Goal: Information Seeking & Learning: Compare options

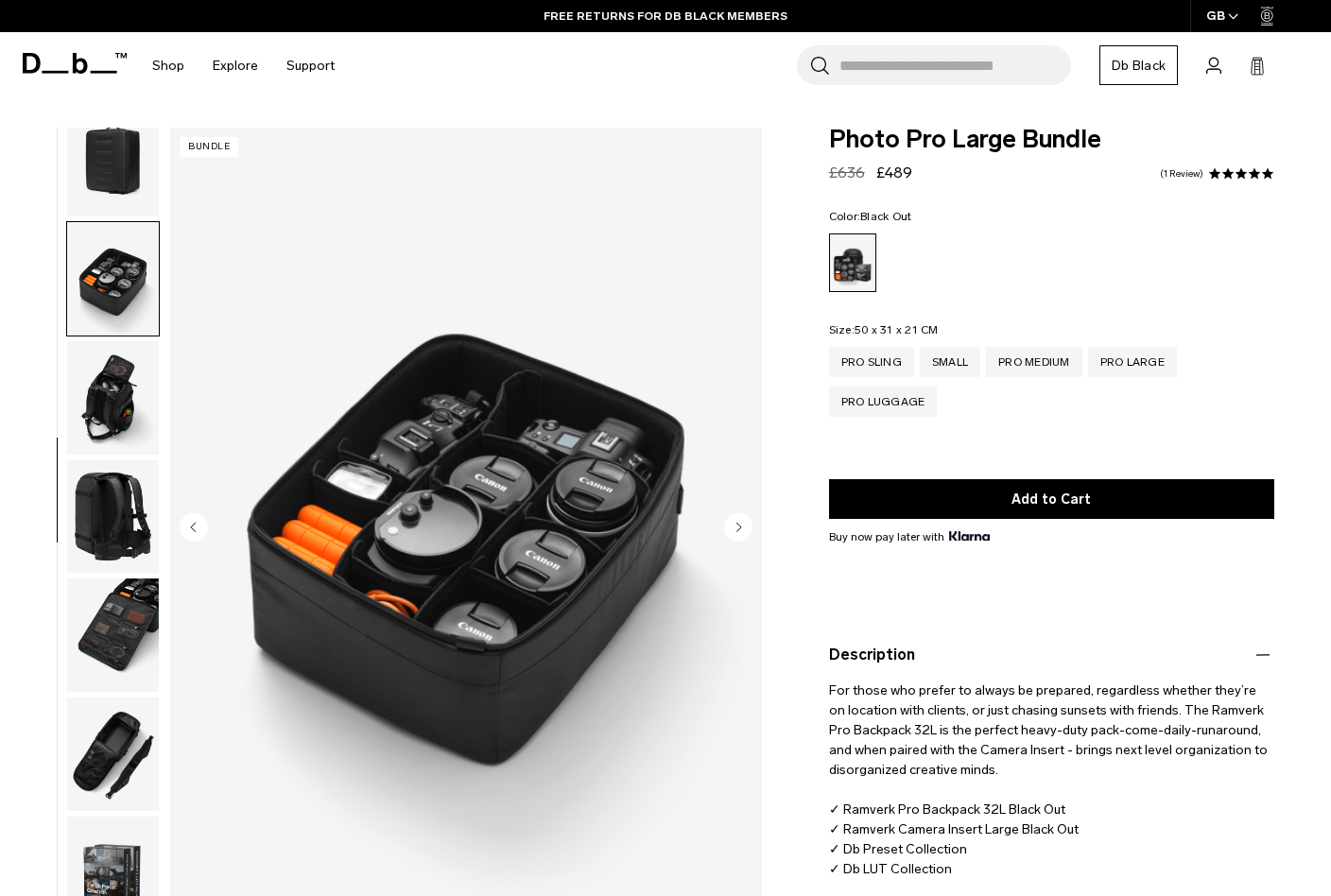
click at [108, 163] on img "button" at bounding box center [113, 160] width 92 height 114
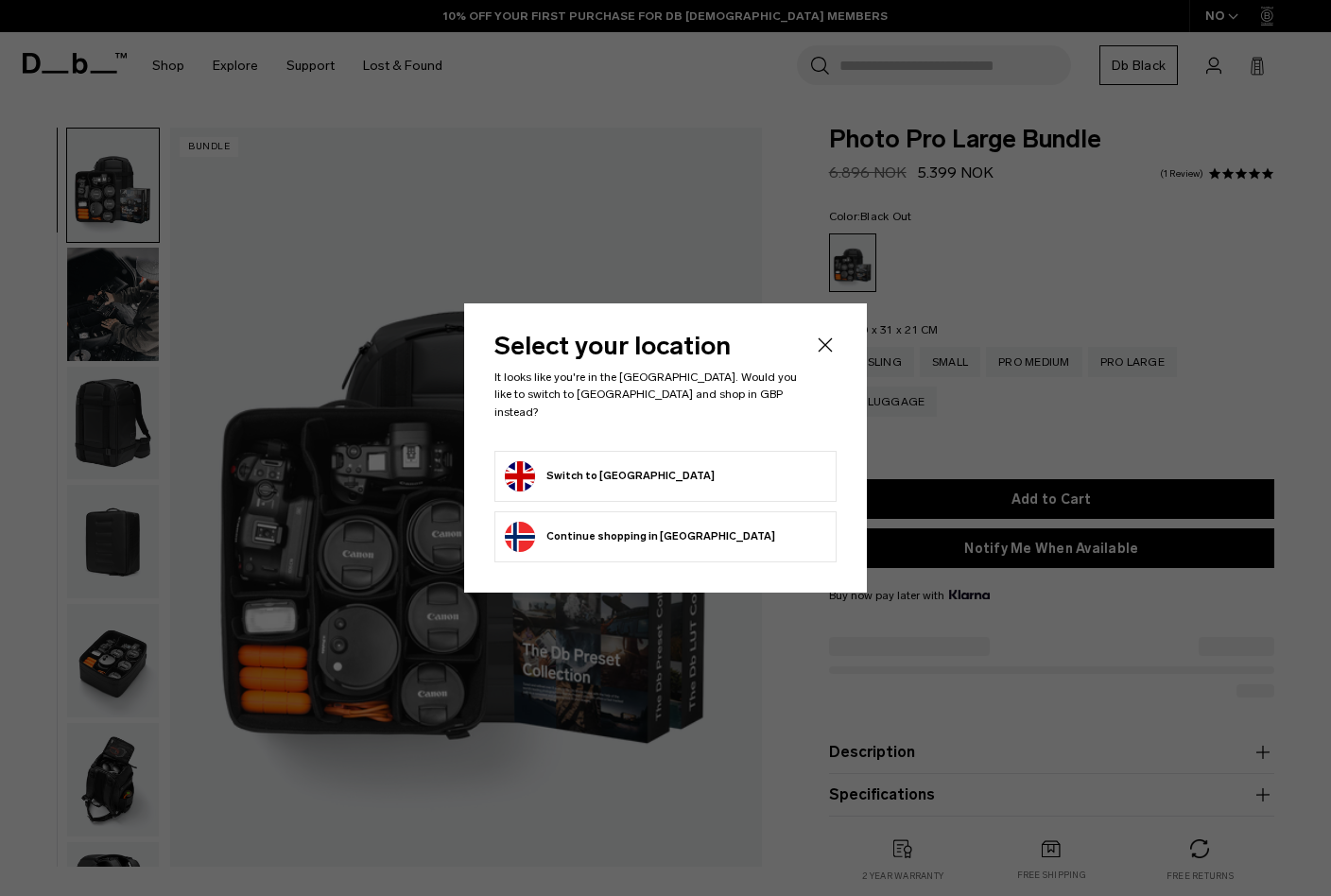
select select
select select "**********"
click at [826, 352] on icon "Close" at bounding box center [826, 345] width 14 height 14
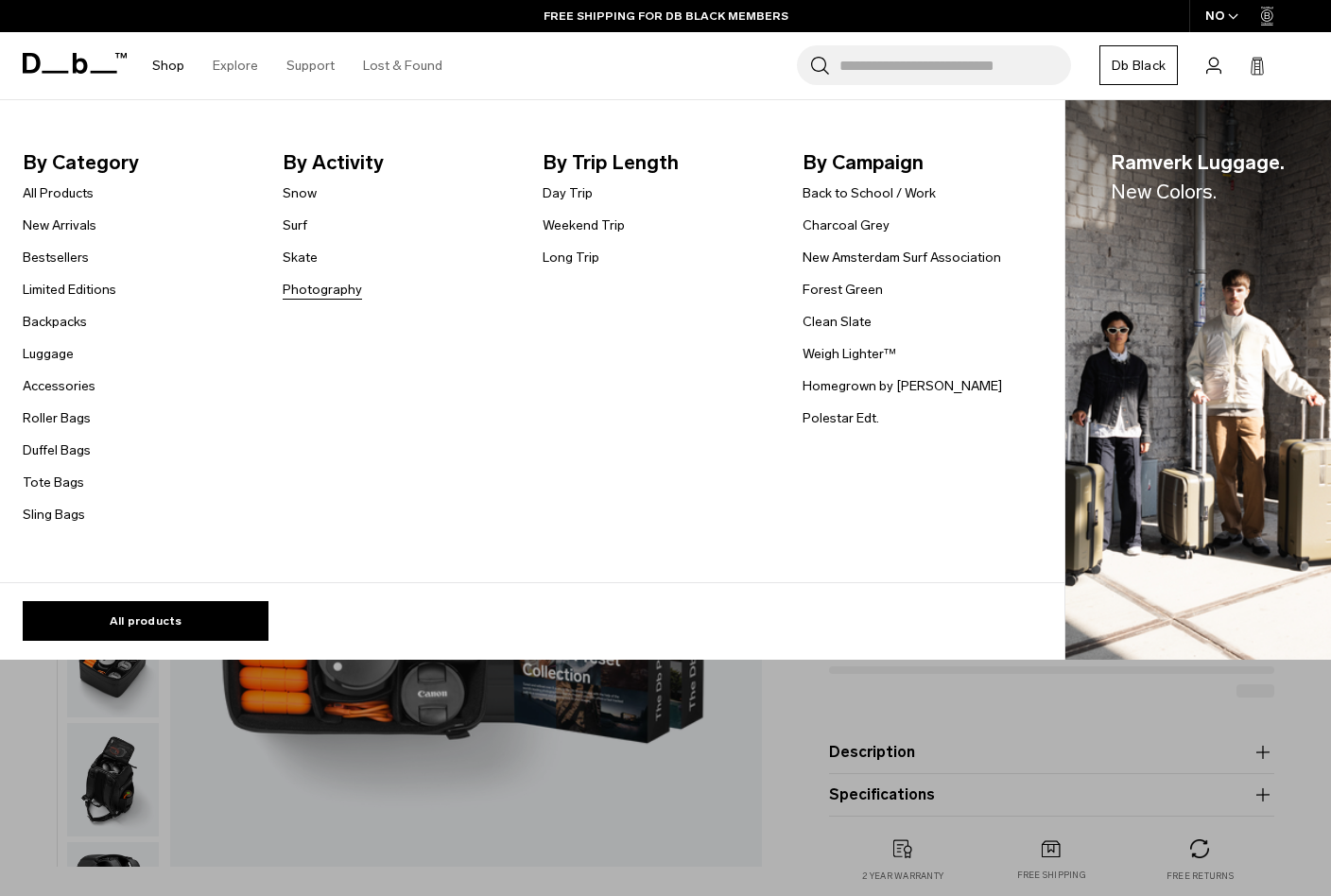
click at [302, 294] on link "Photography" at bounding box center [322, 289] width 80 height 20
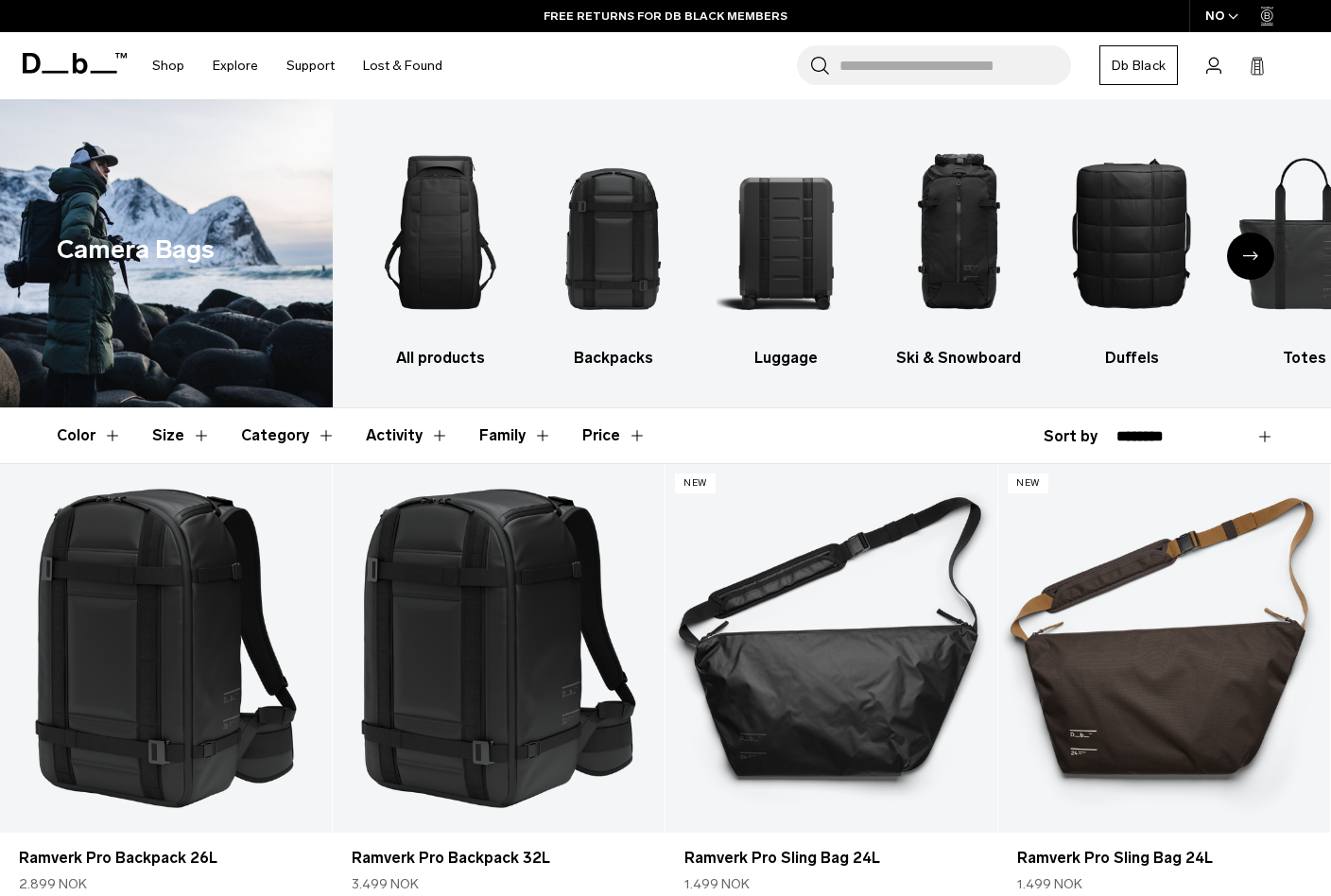
click at [1259, 260] on div "Next slide" at bounding box center [1250, 255] width 47 height 47
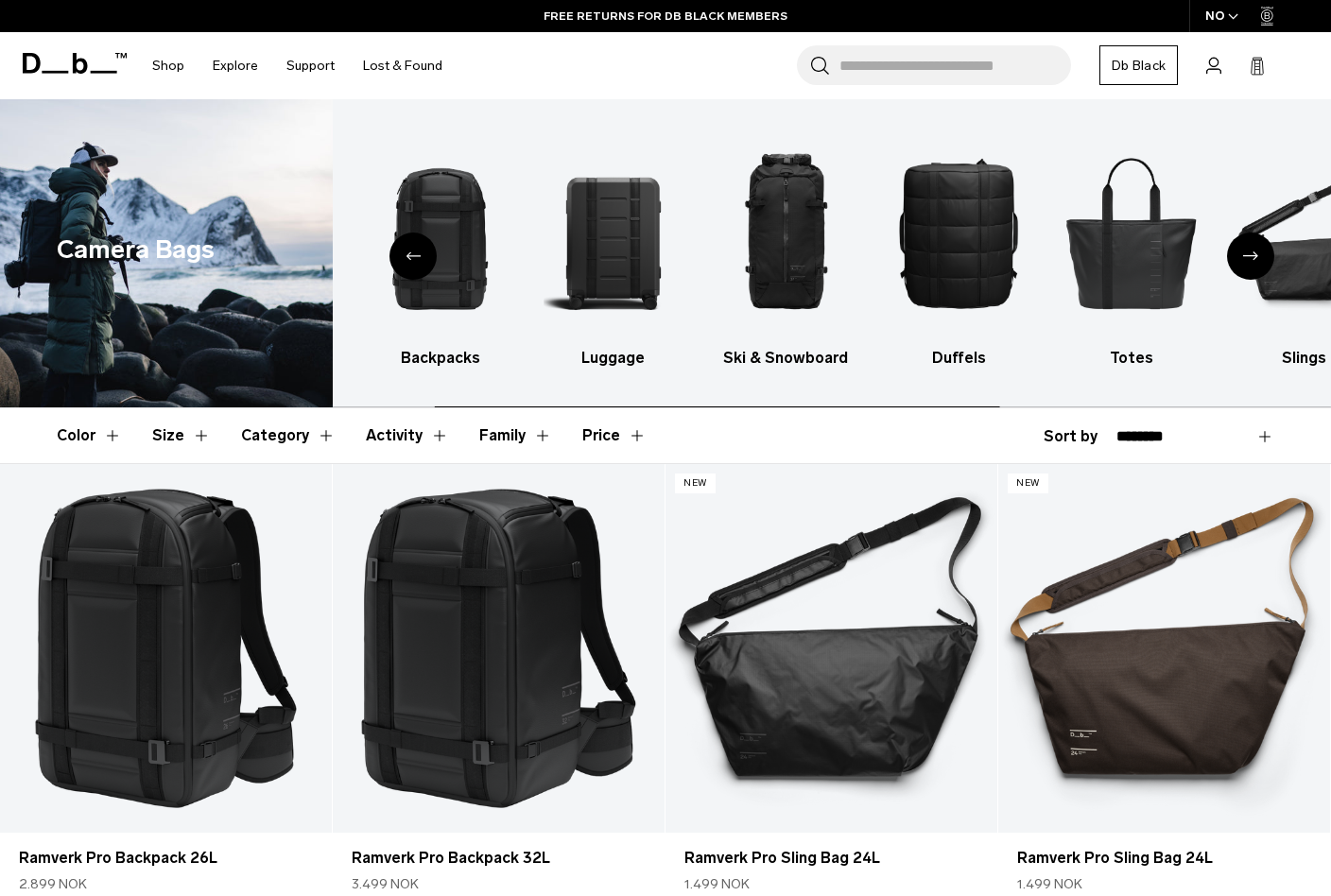
click at [1259, 260] on div "Next slide" at bounding box center [1250, 255] width 47 height 47
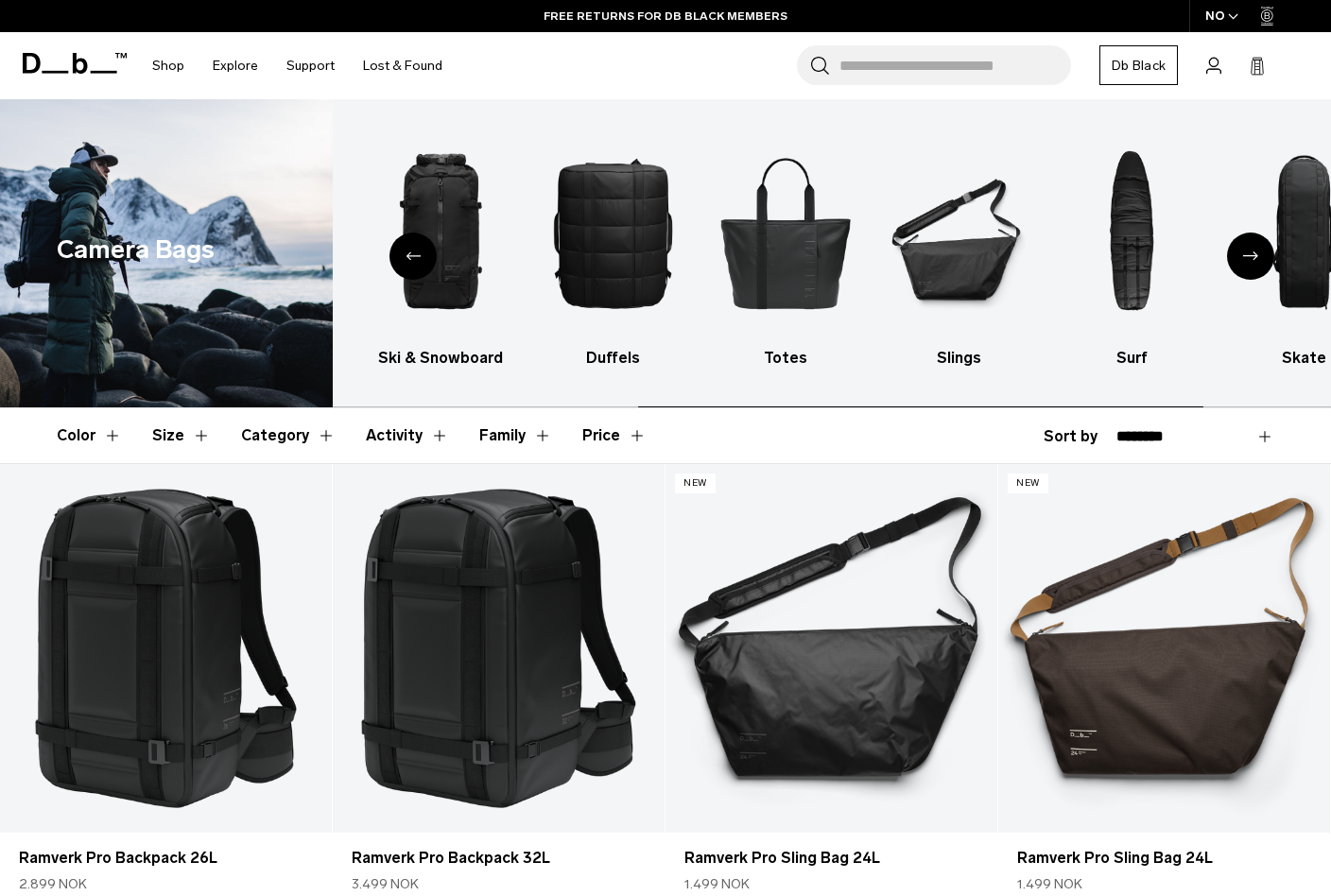
click at [1259, 260] on div "Next slide" at bounding box center [1250, 255] width 47 height 47
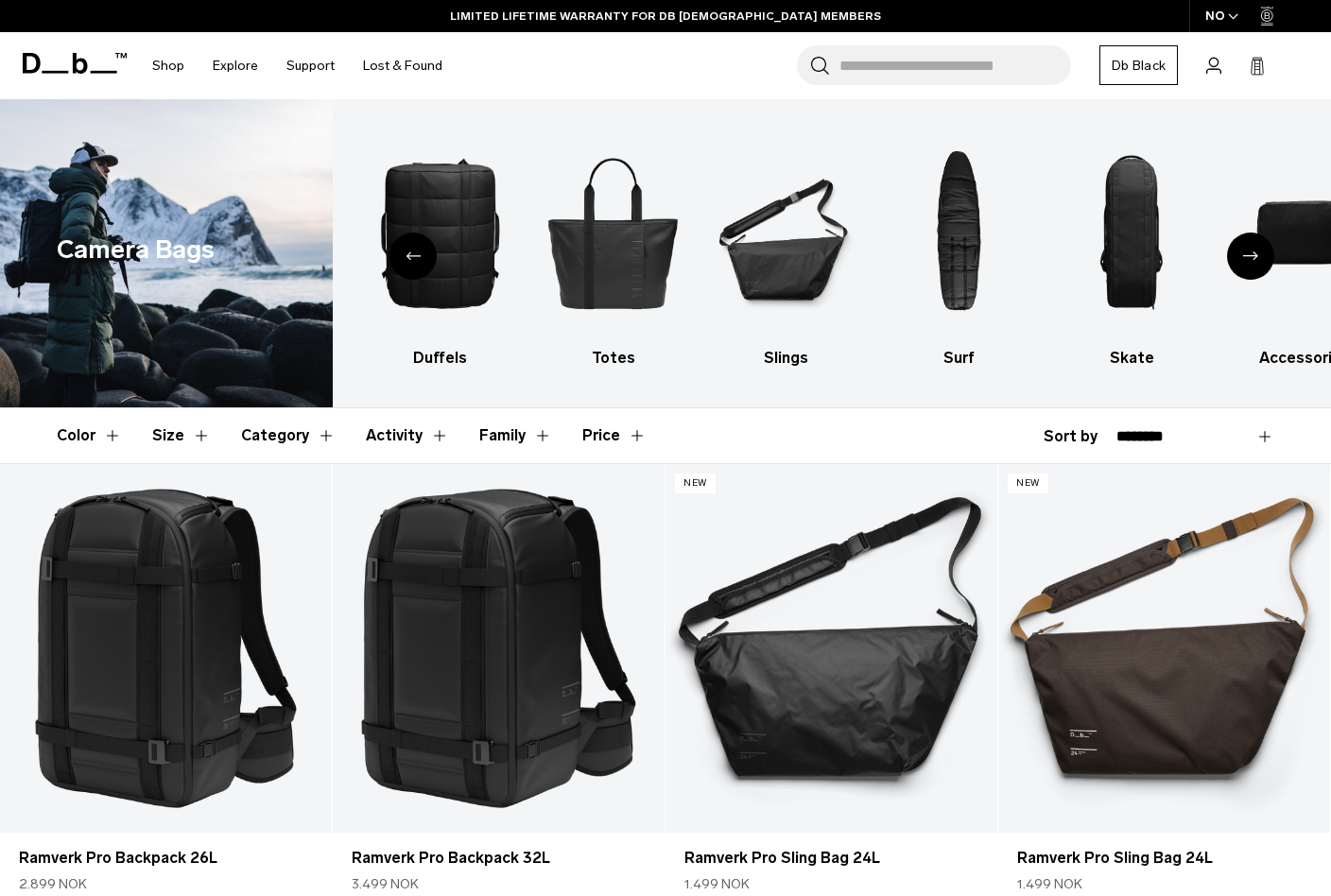
click at [1258, 261] on div "Next slide" at bounding box center [1250, 255] width 47 height 47
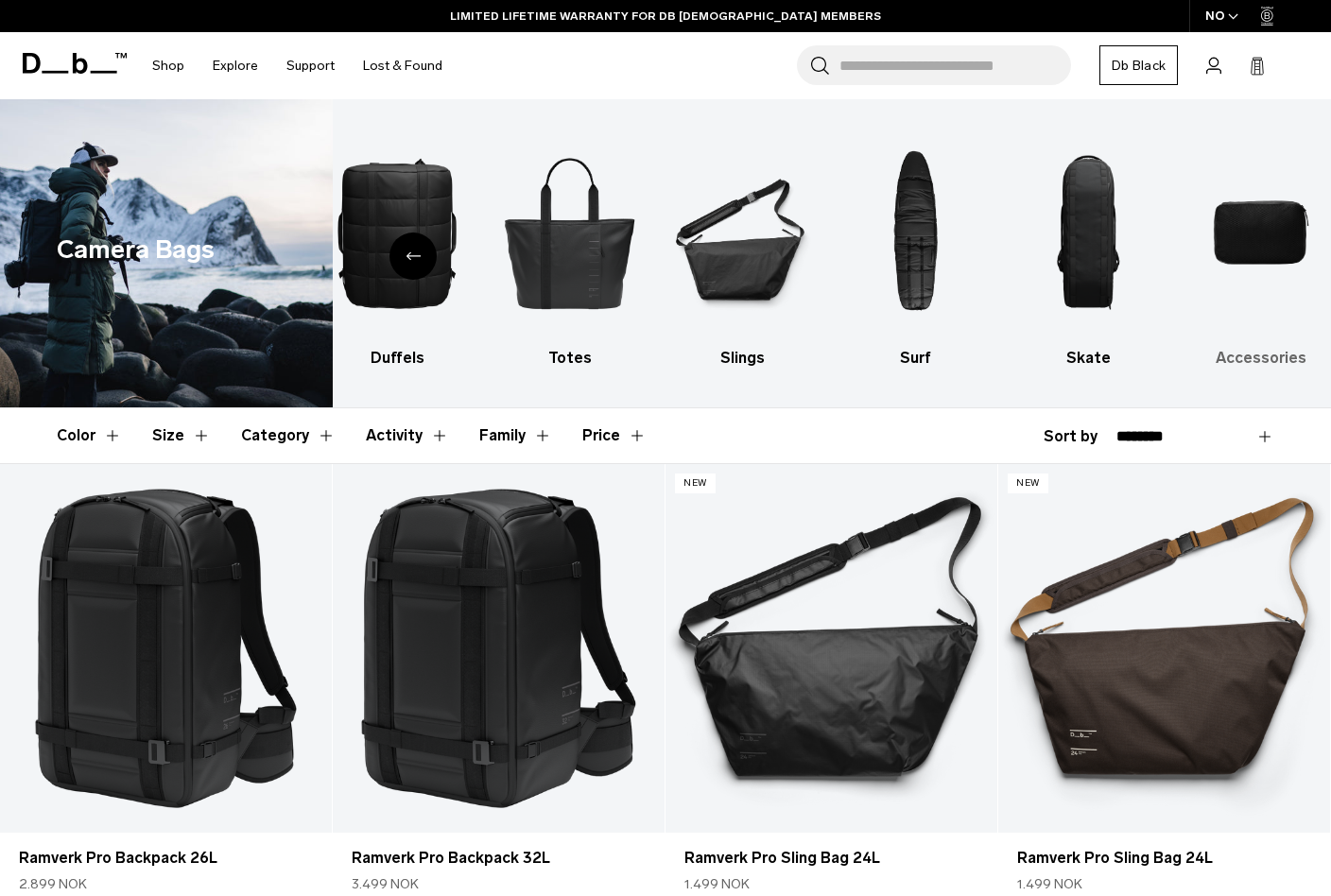
click at [1244, 225] on img "10 / 10" at bounding box center [1261, 232] width 140 height 210
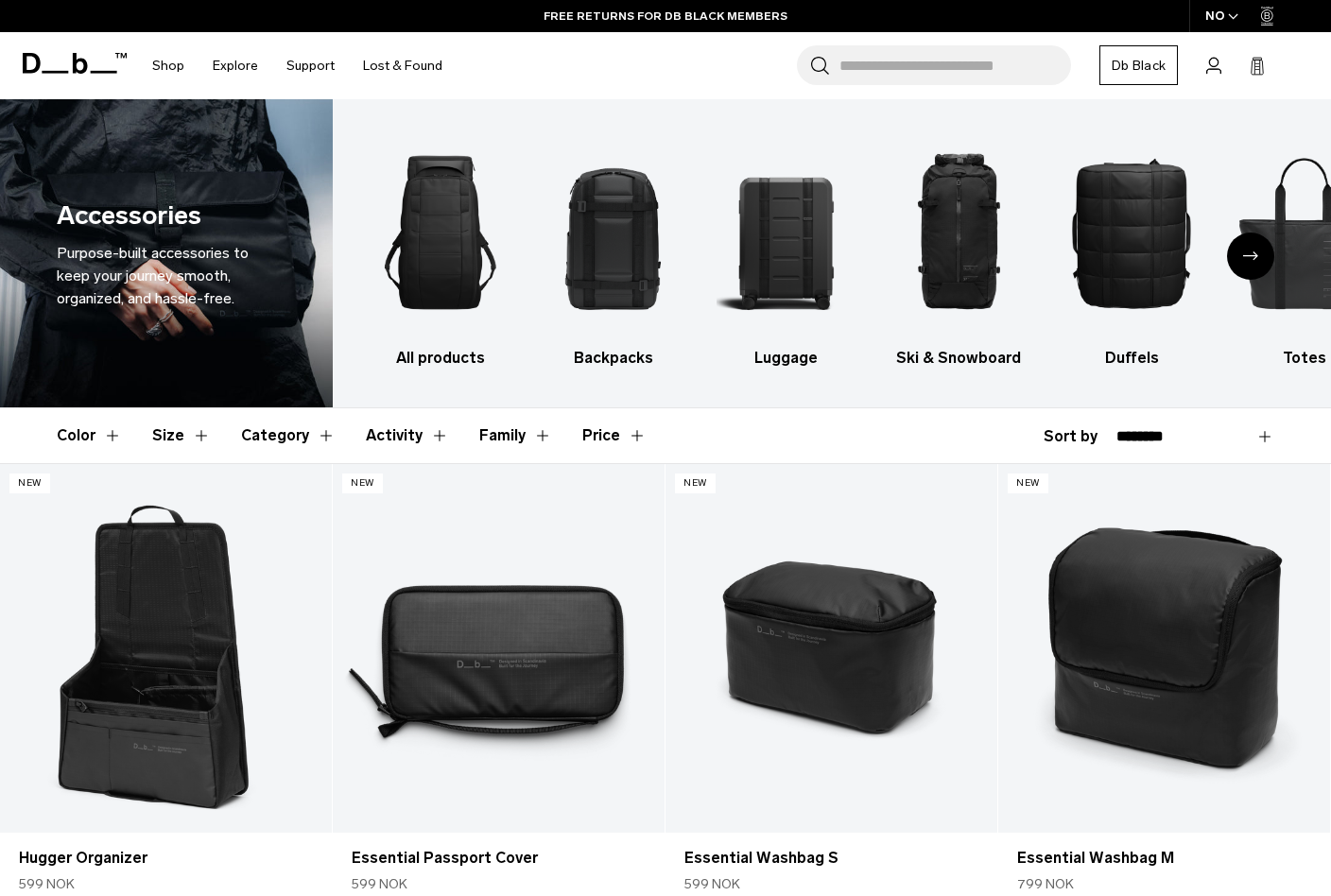
click at [1253, 261] on div "Next slide" at bounding box center [1250, 255] width 47 height 47
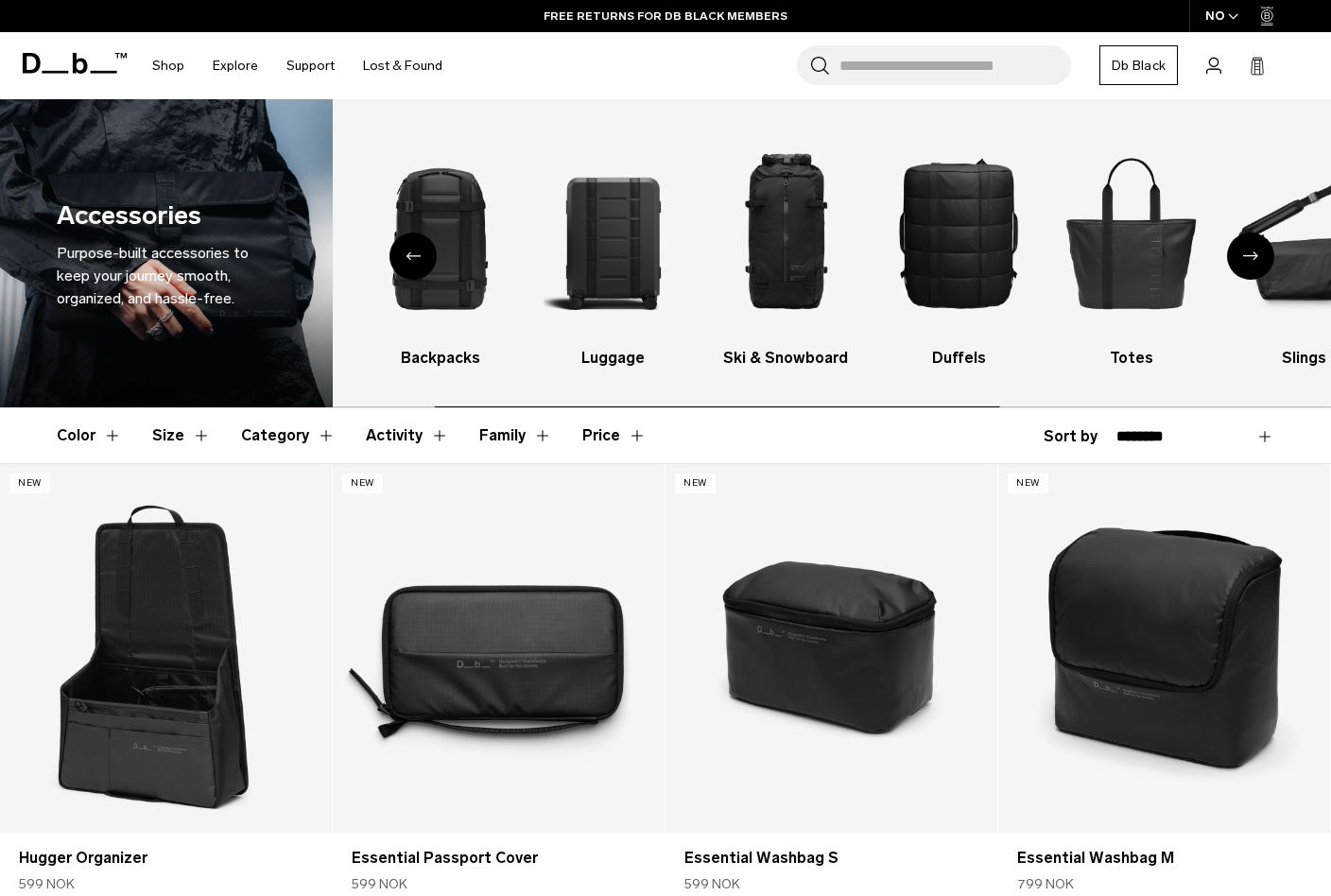
click at [1253, 261] on div "Next slide" at bounding box center [1250, 255] width 47 height 47
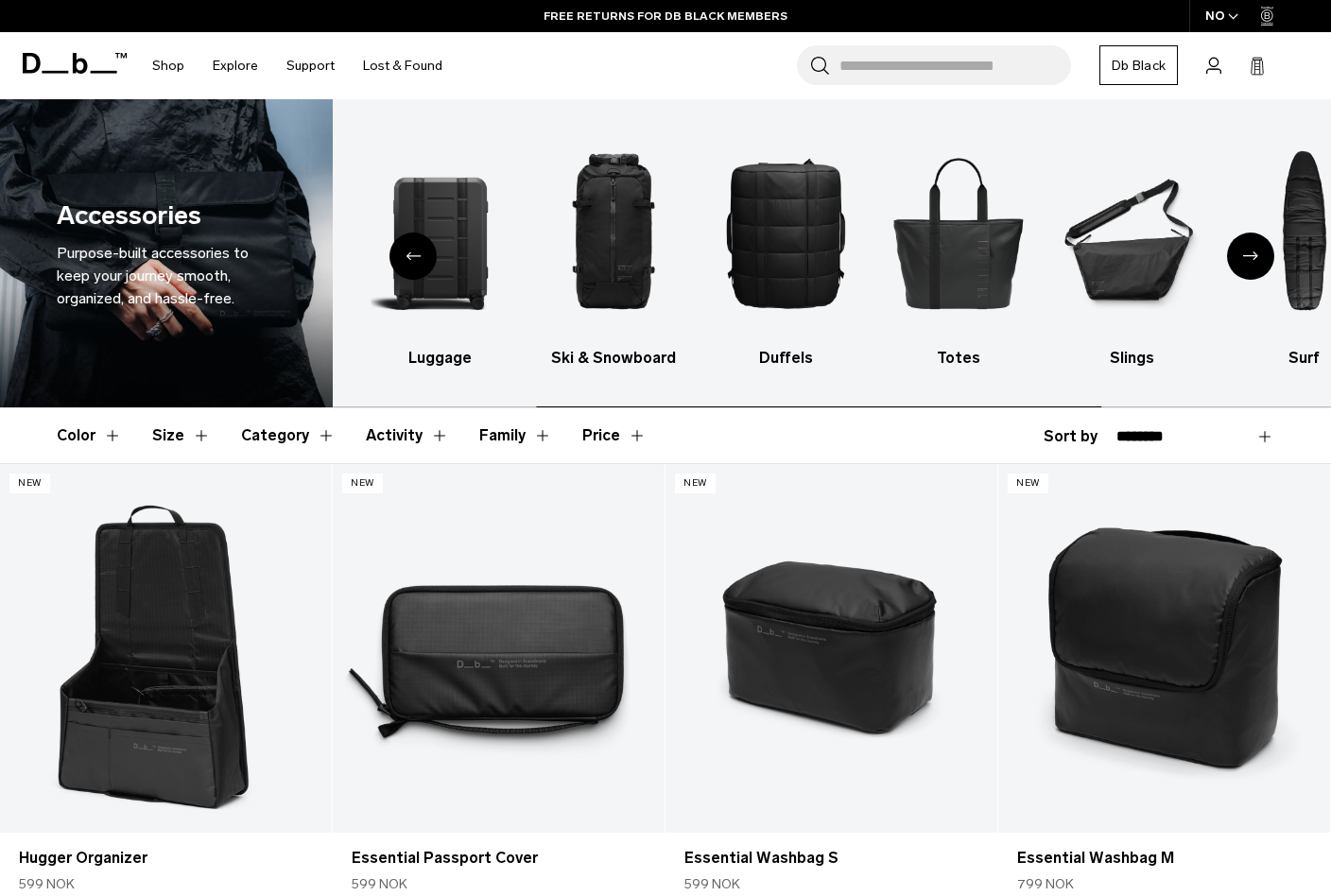
click at [1253, 261] on div "Next slide" at bounding box center [1250, 255] width 47 height 47
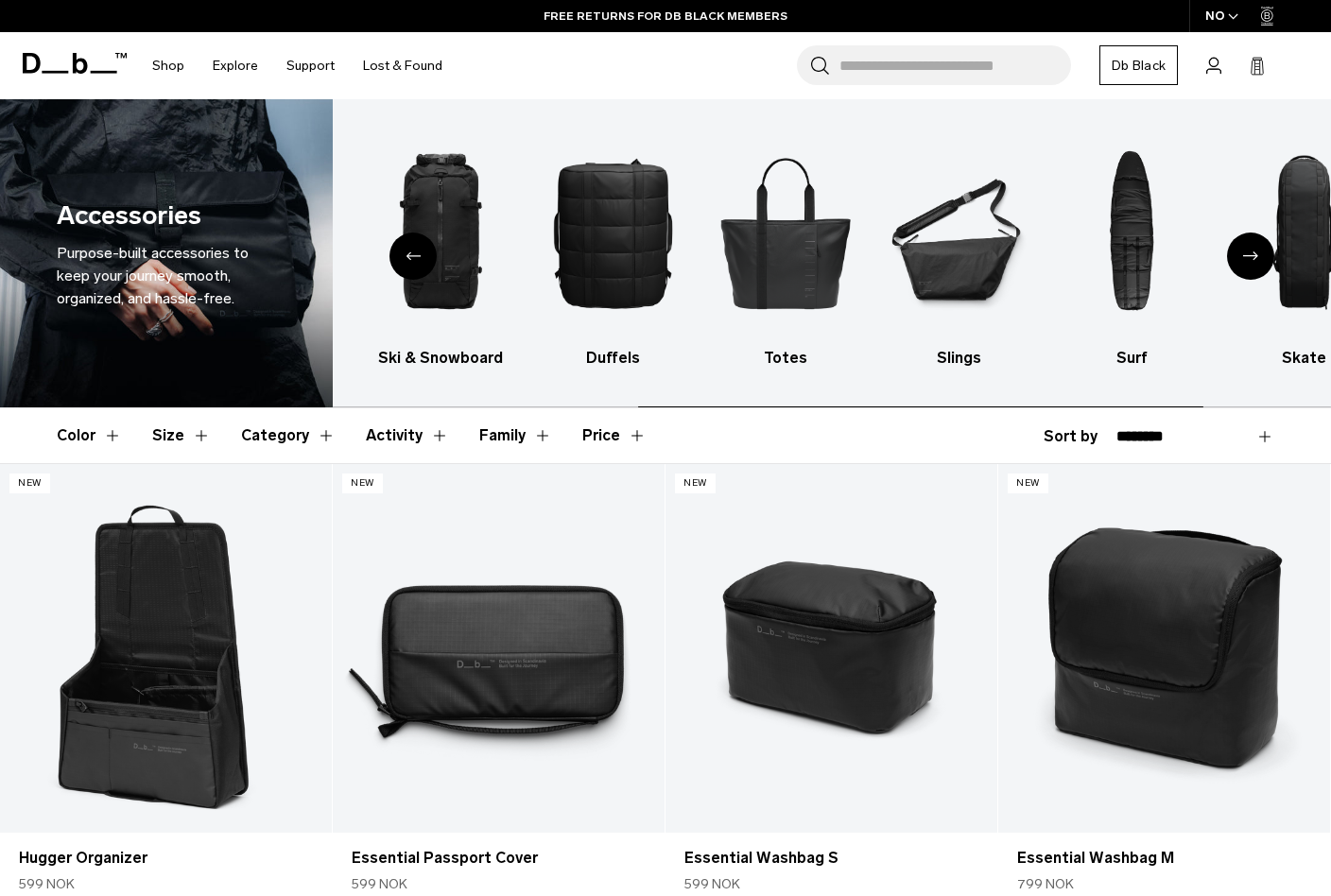
click at [1253, 261] on div "Next slide" at bounding box center [1250, 255] width 47 height 47
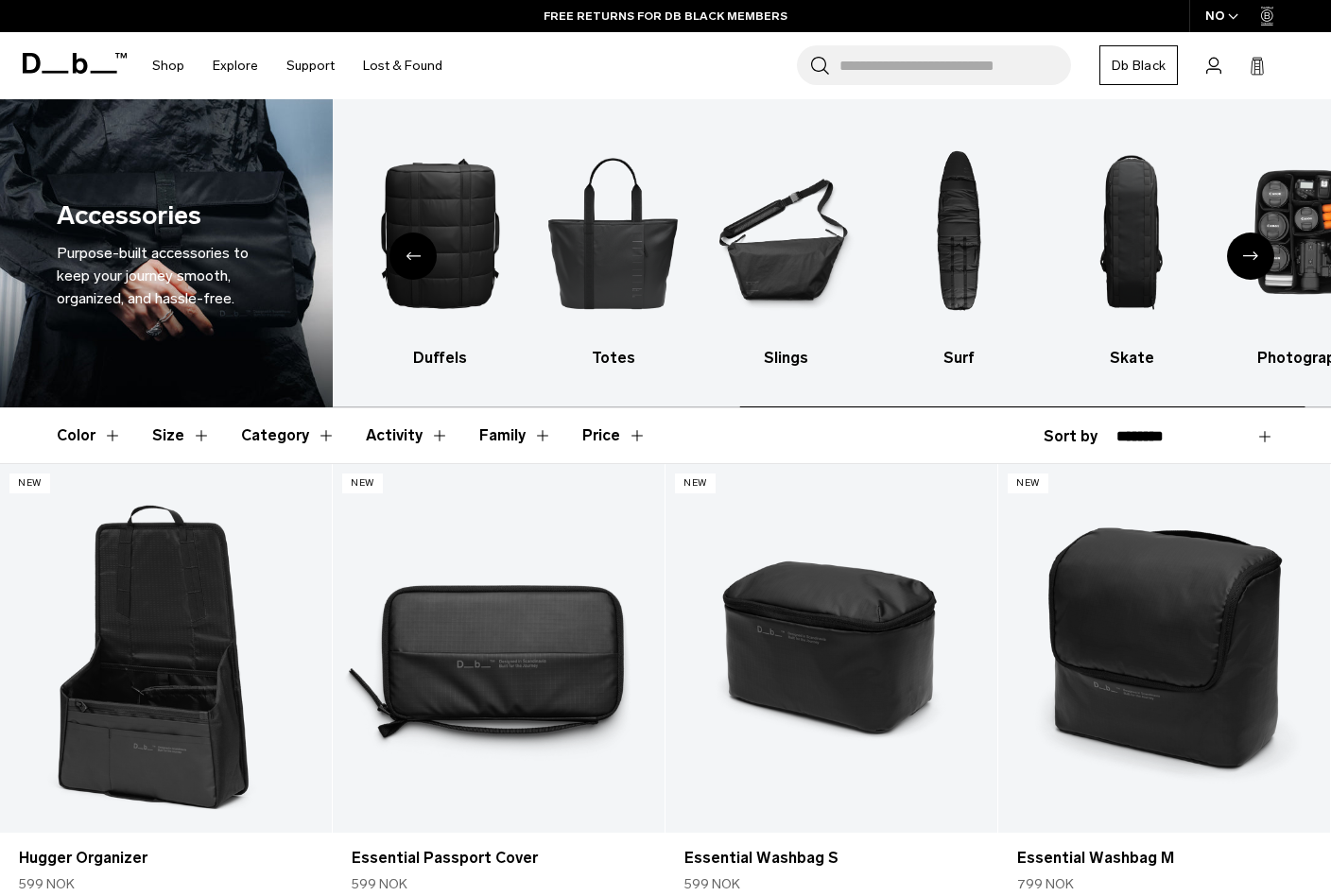
click at [1253, 261] on div "Next slide" at bounding box center [1250, 255] width 47 height 47
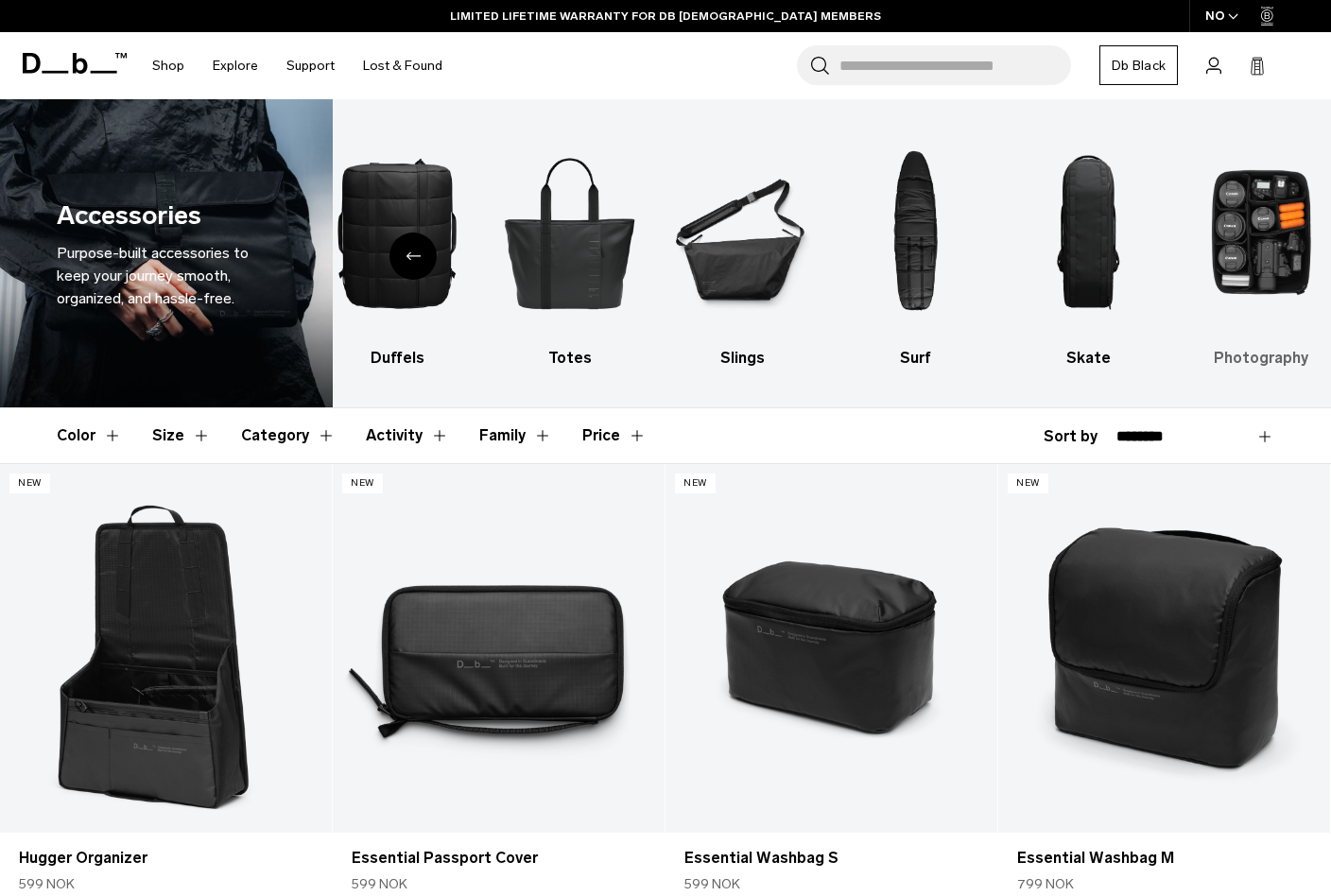
click at [1244, 228] on img "10 / 10" at bounding box center [1261, 232] width 140 height 210
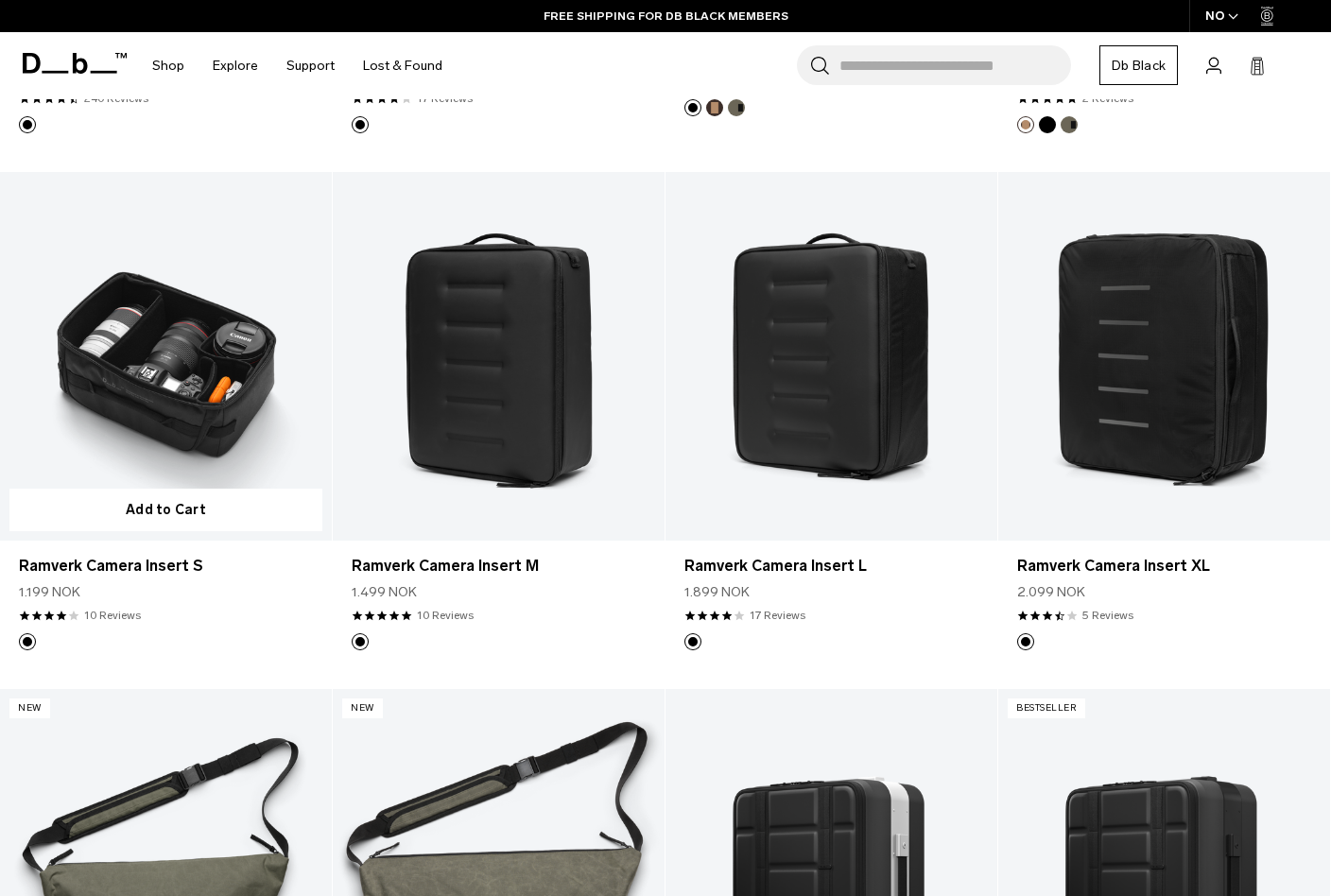
click at [227, 395] on link "Ramverk Camera Insert S" at bounding box center [166, 356] width 332 height 369
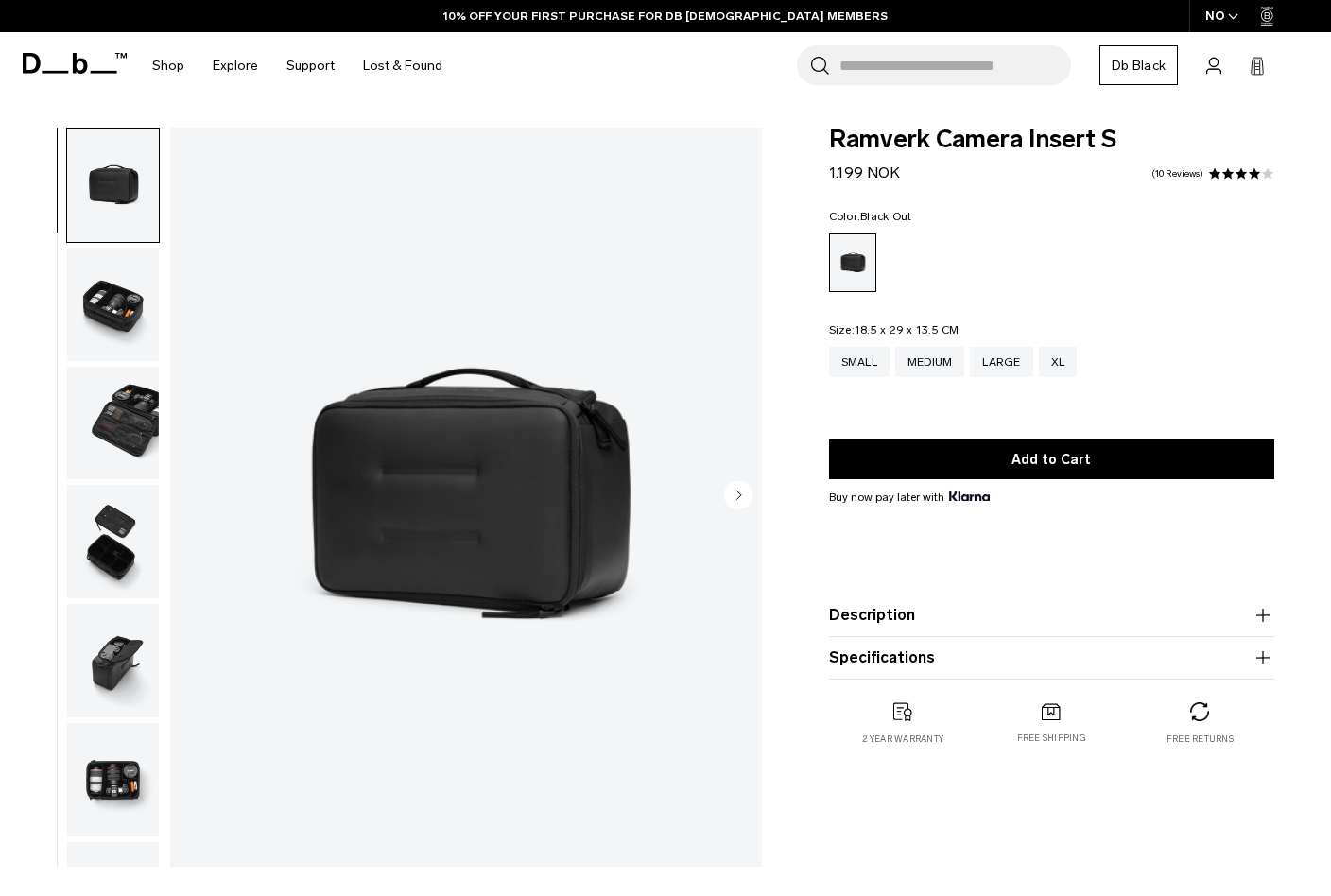
click at [117, 425] on img "button" at bounding box center [113, 424] width 92 height 114
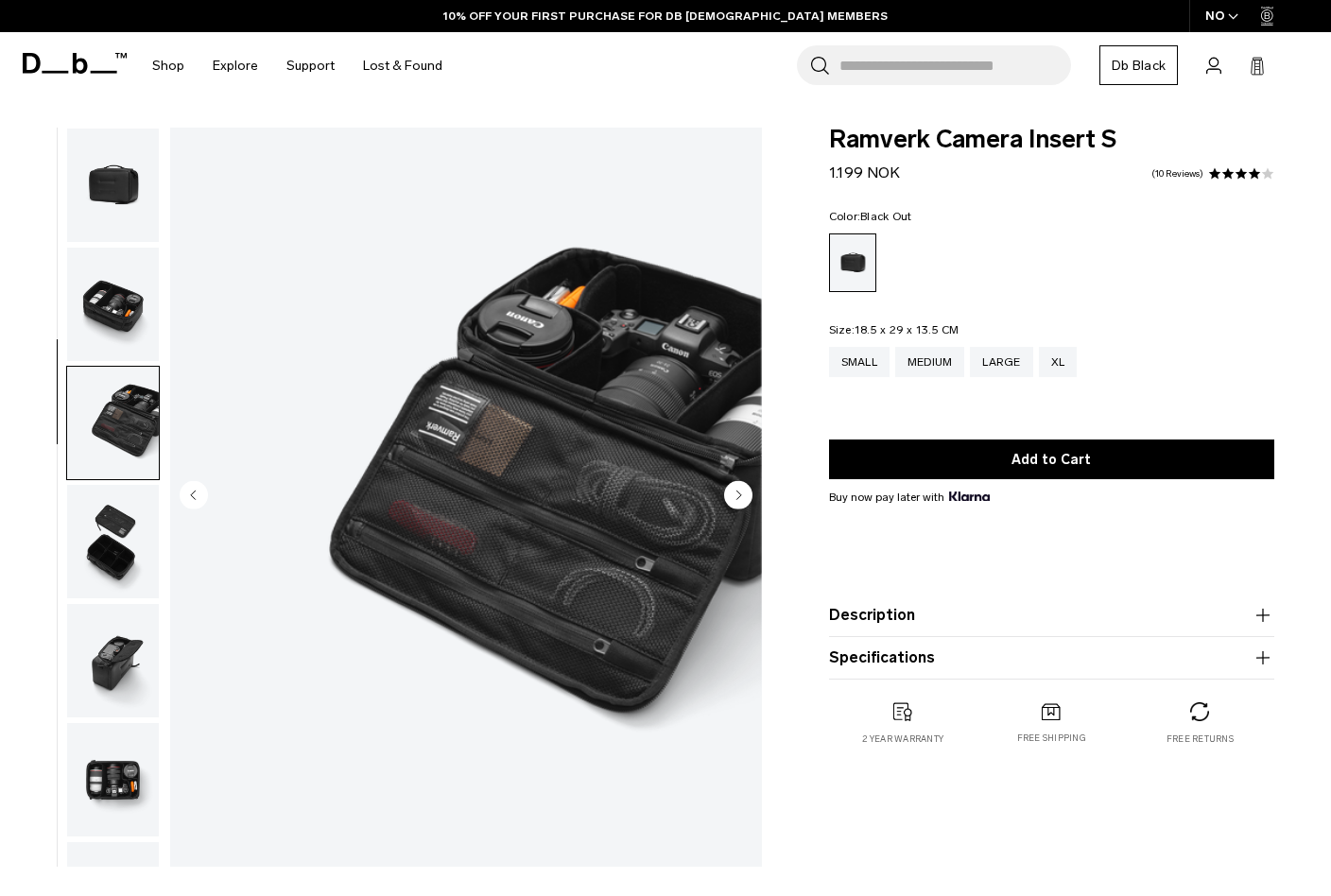
scroll to position [99, 0]
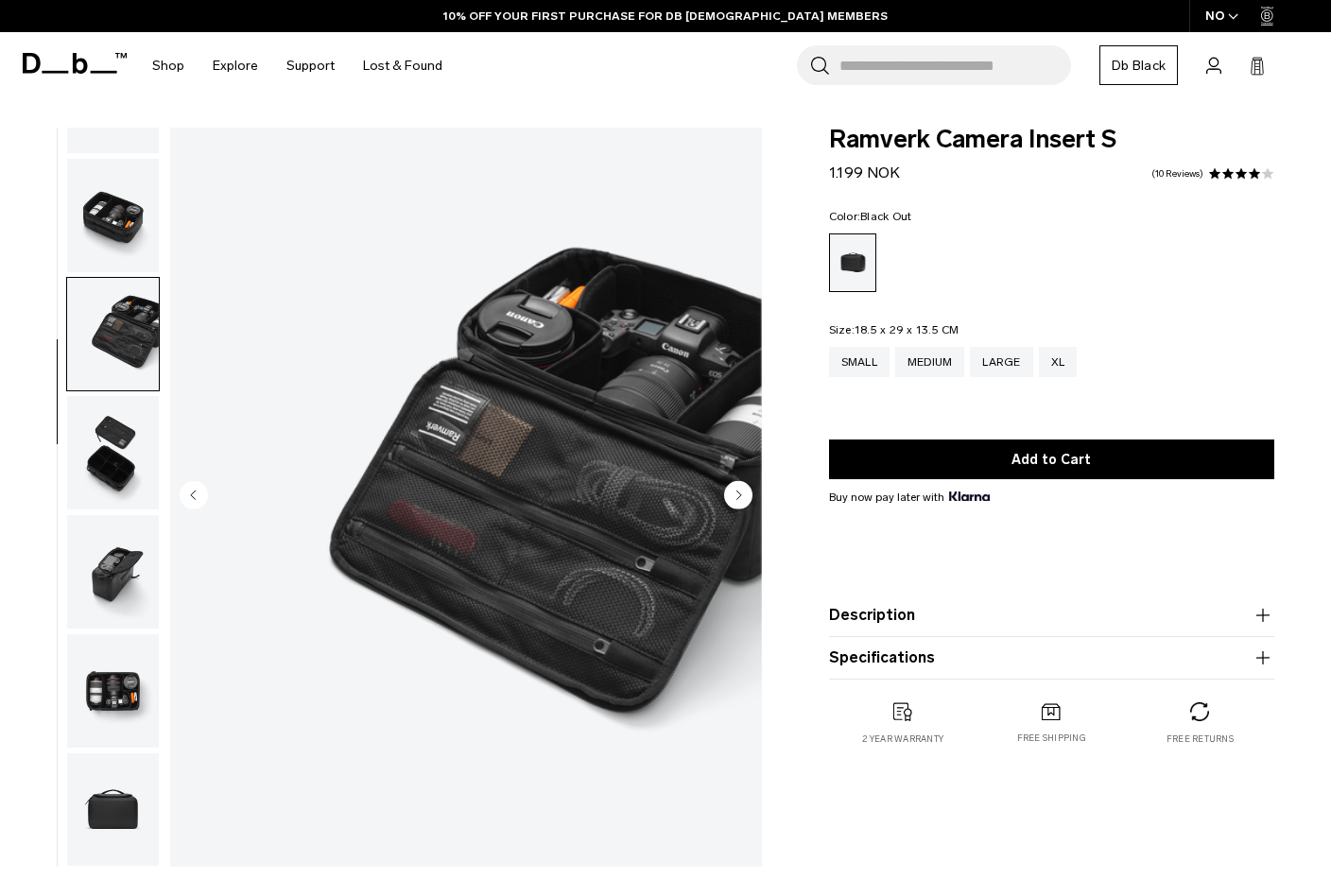
click at [125, 462] on img "button" at bounding box center [113, 453] width 92 height 114
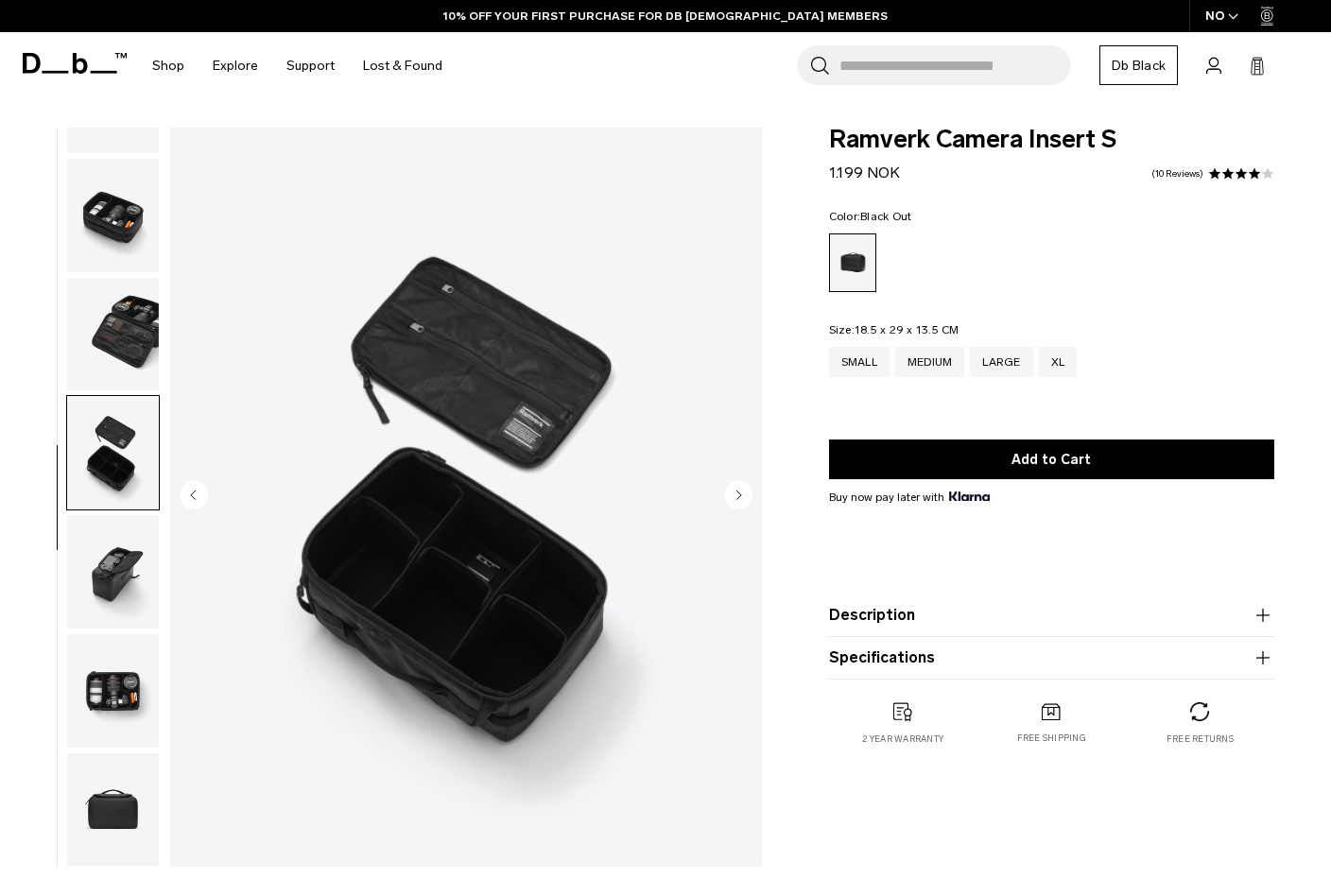
click at [118, 575] on img "button" at bounding box center [113, 572] width 92 height 114
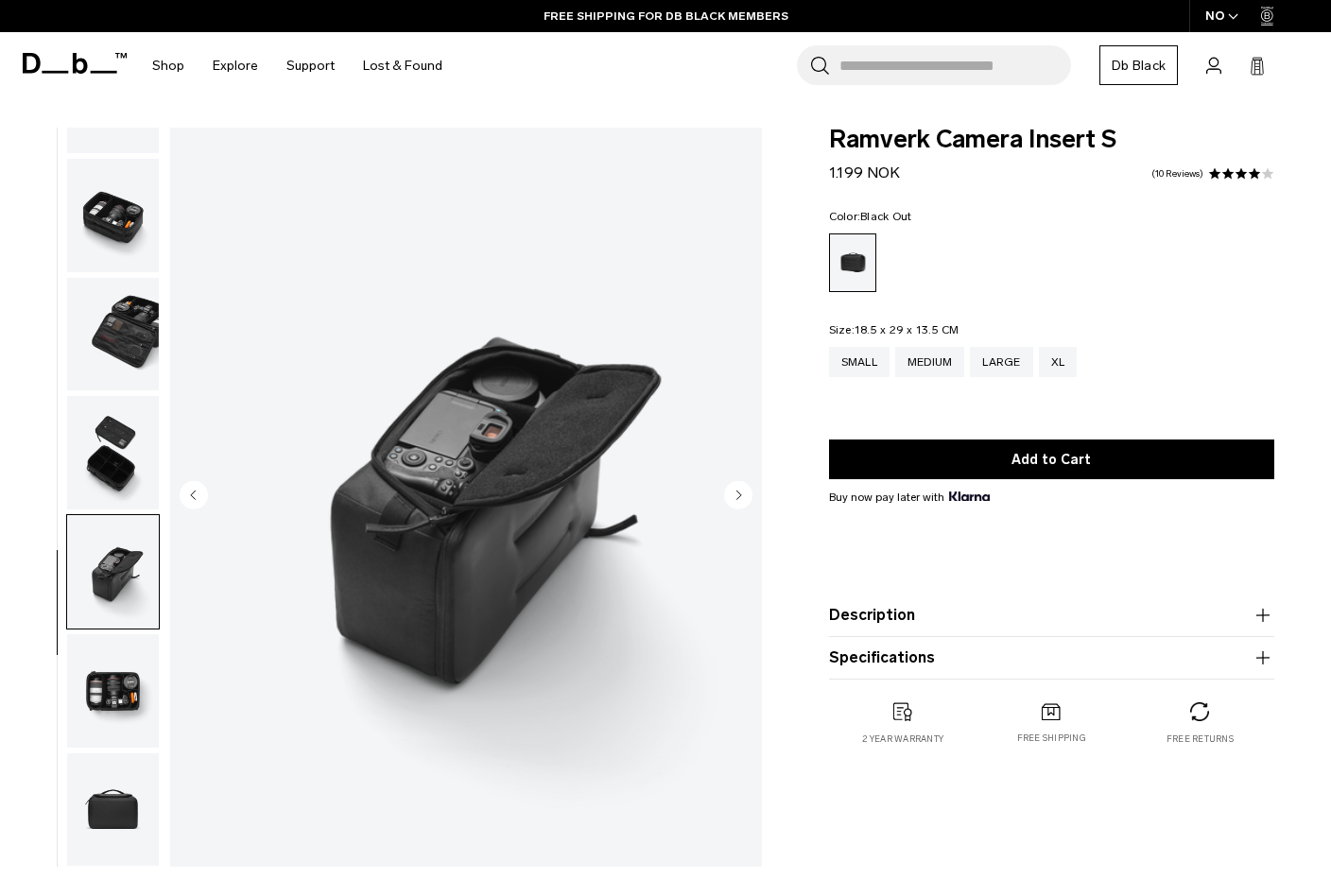
click at [114, 681] on img "button" at bounding box center [113, 691] width 92 height 114
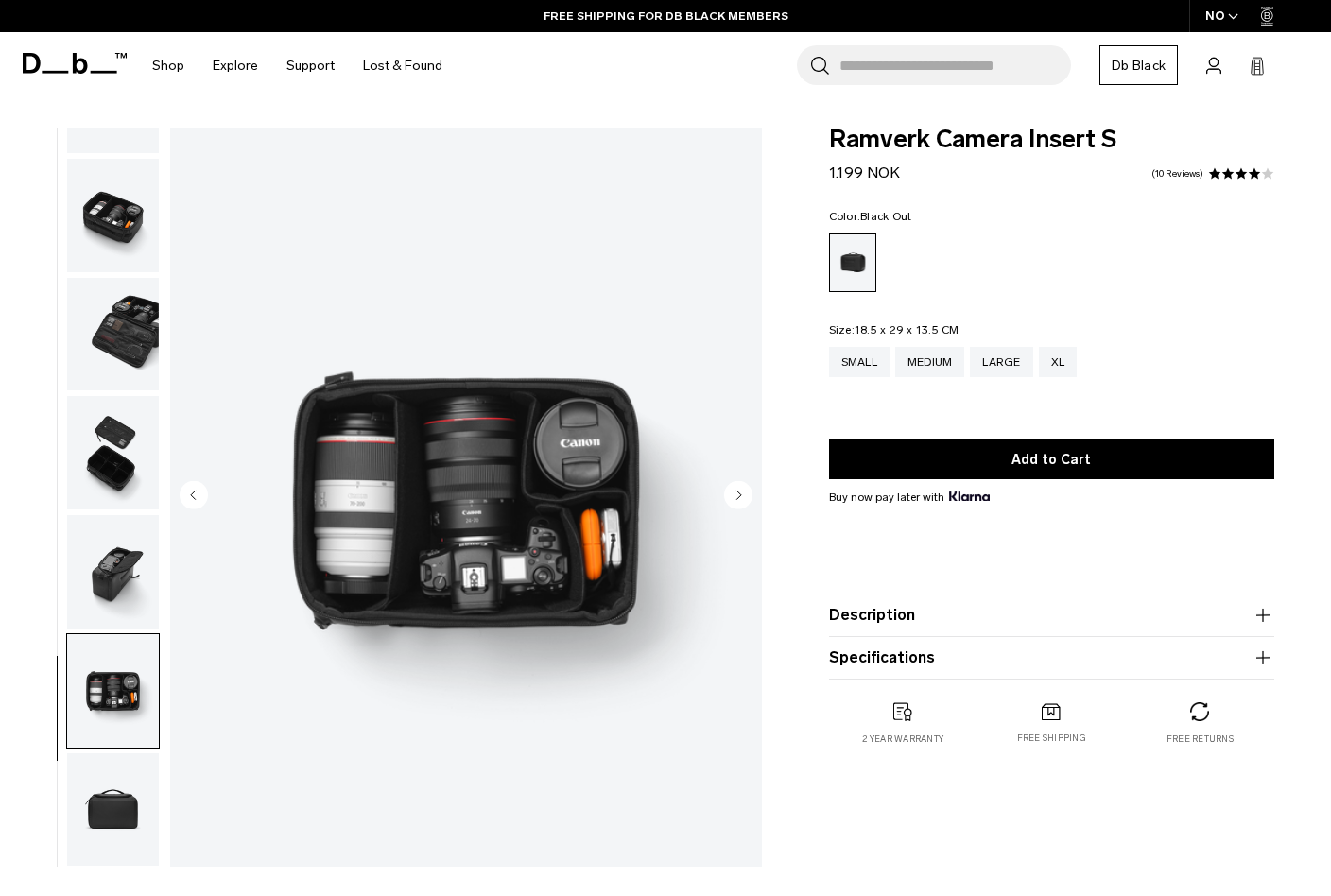
click at [126, 785] on img "button" at bounding box center [113, 810] width 92 height 114
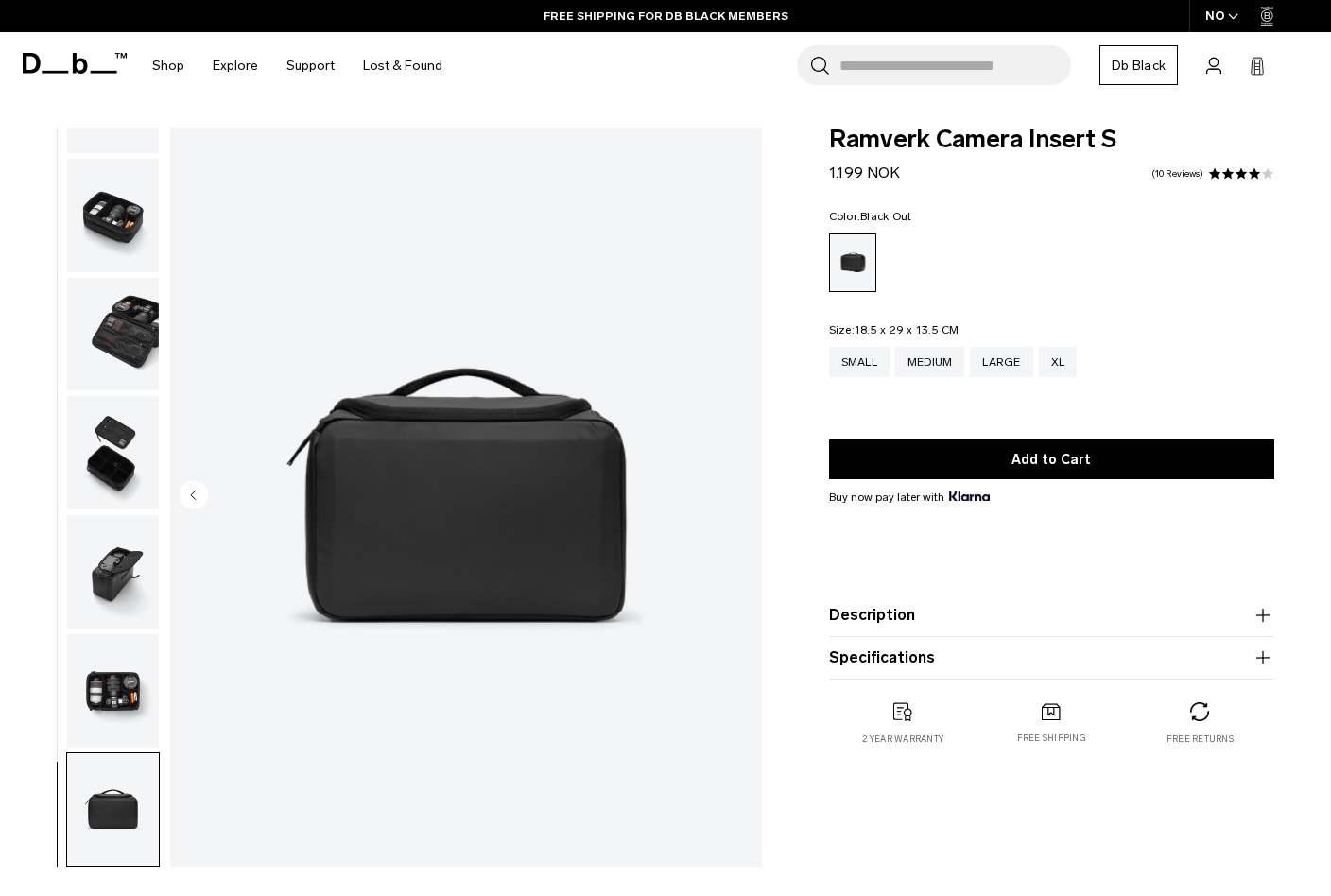
click at [114, 420] on img "button" at bounding box center [113, 453] width 92 height 114
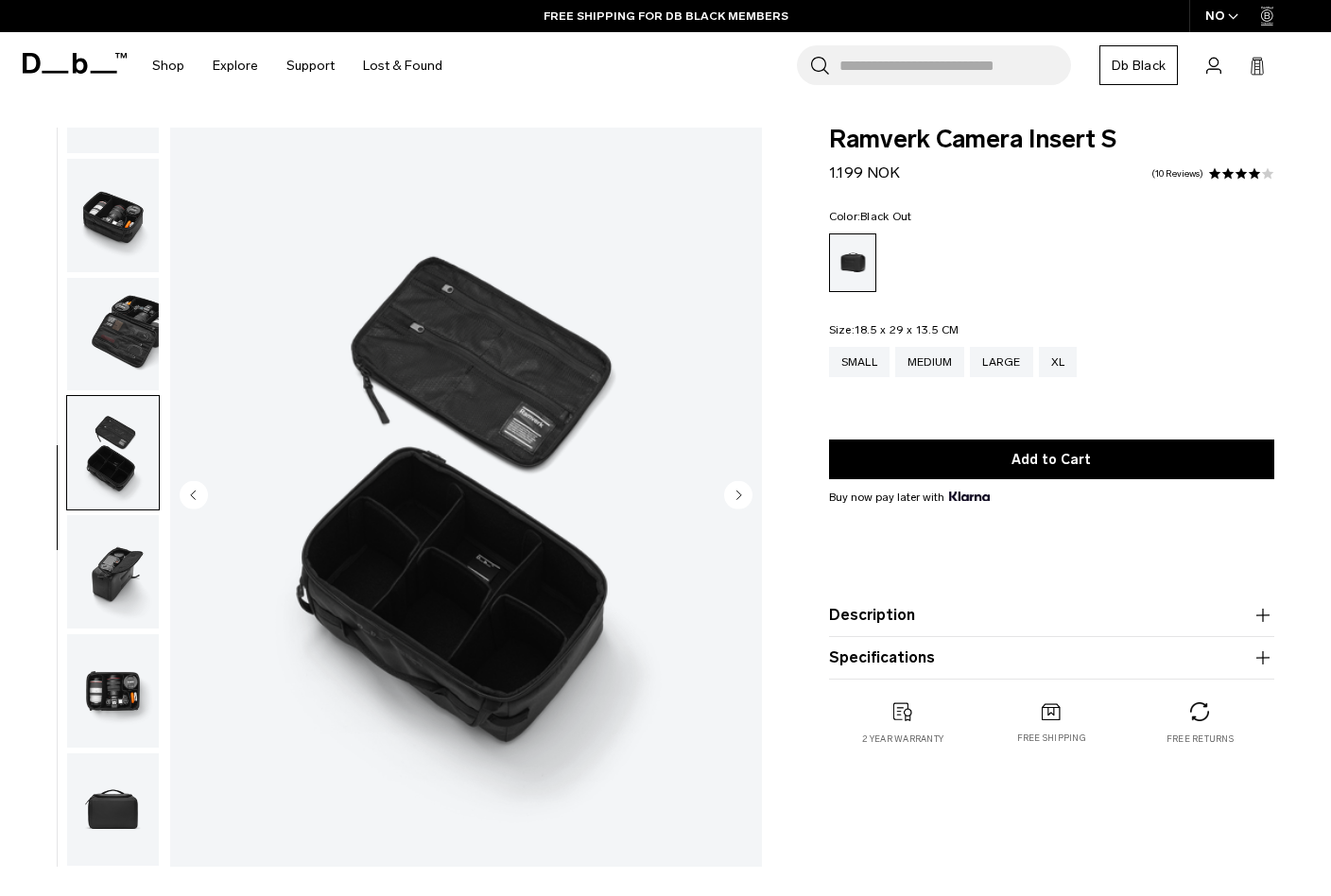
click at [115, 303] on img "button" at bounding box center [113, 335] width 92 height 114
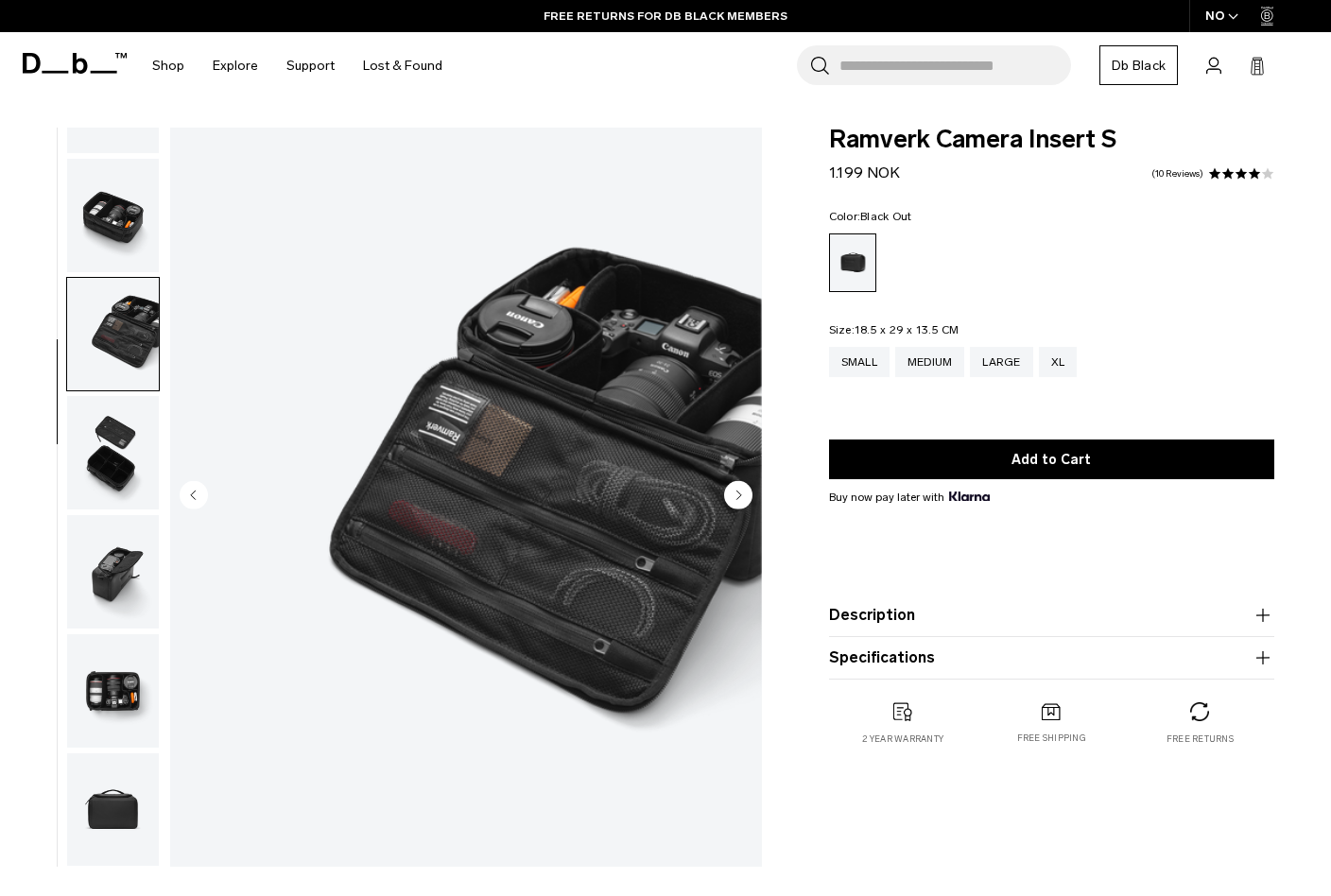
click at [135, 213] on img "button" at bounding box center [113, 216] width 92 height 114
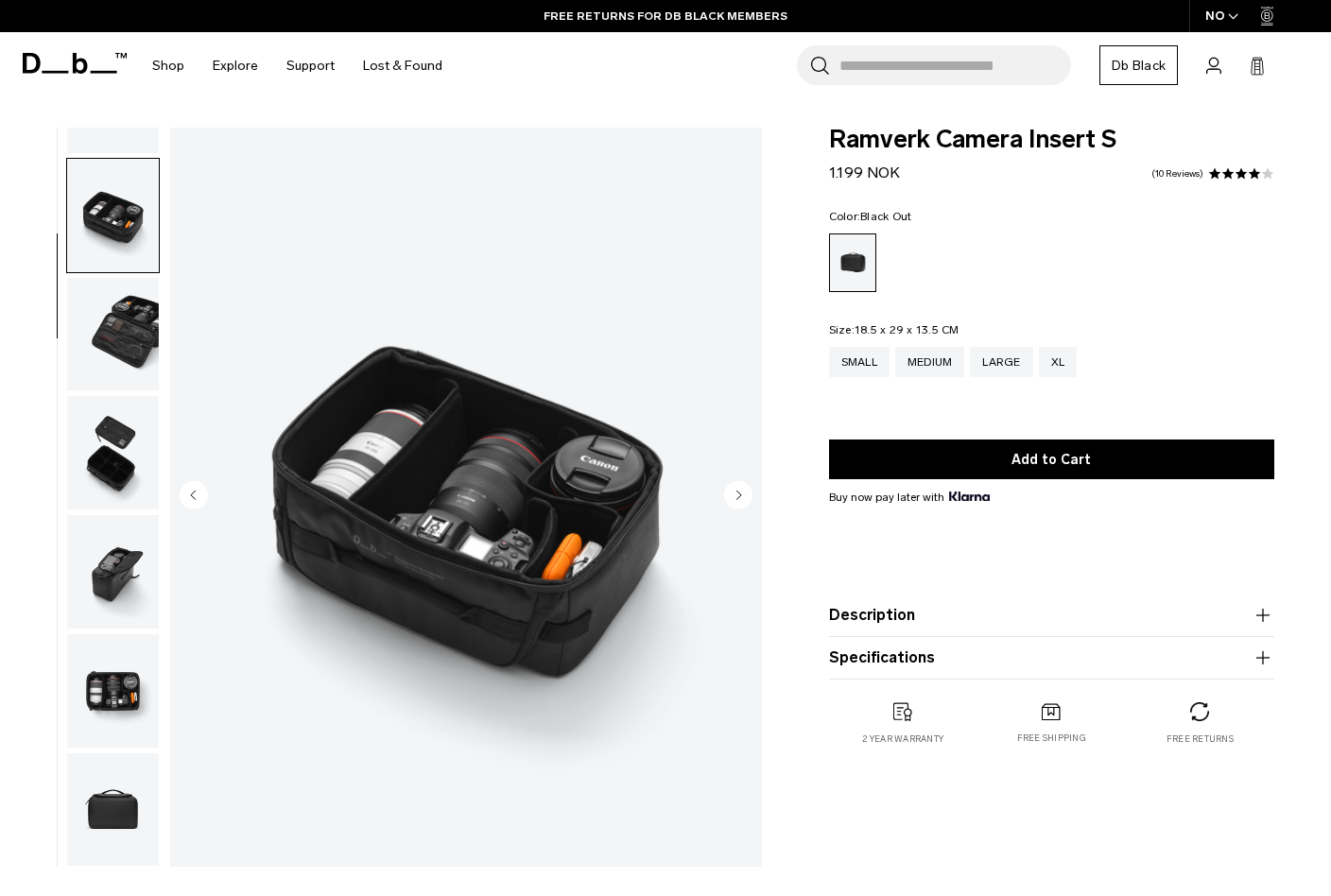
click at [145, 458] on img "button" at bounding box center [113, 453] width 92 height 114
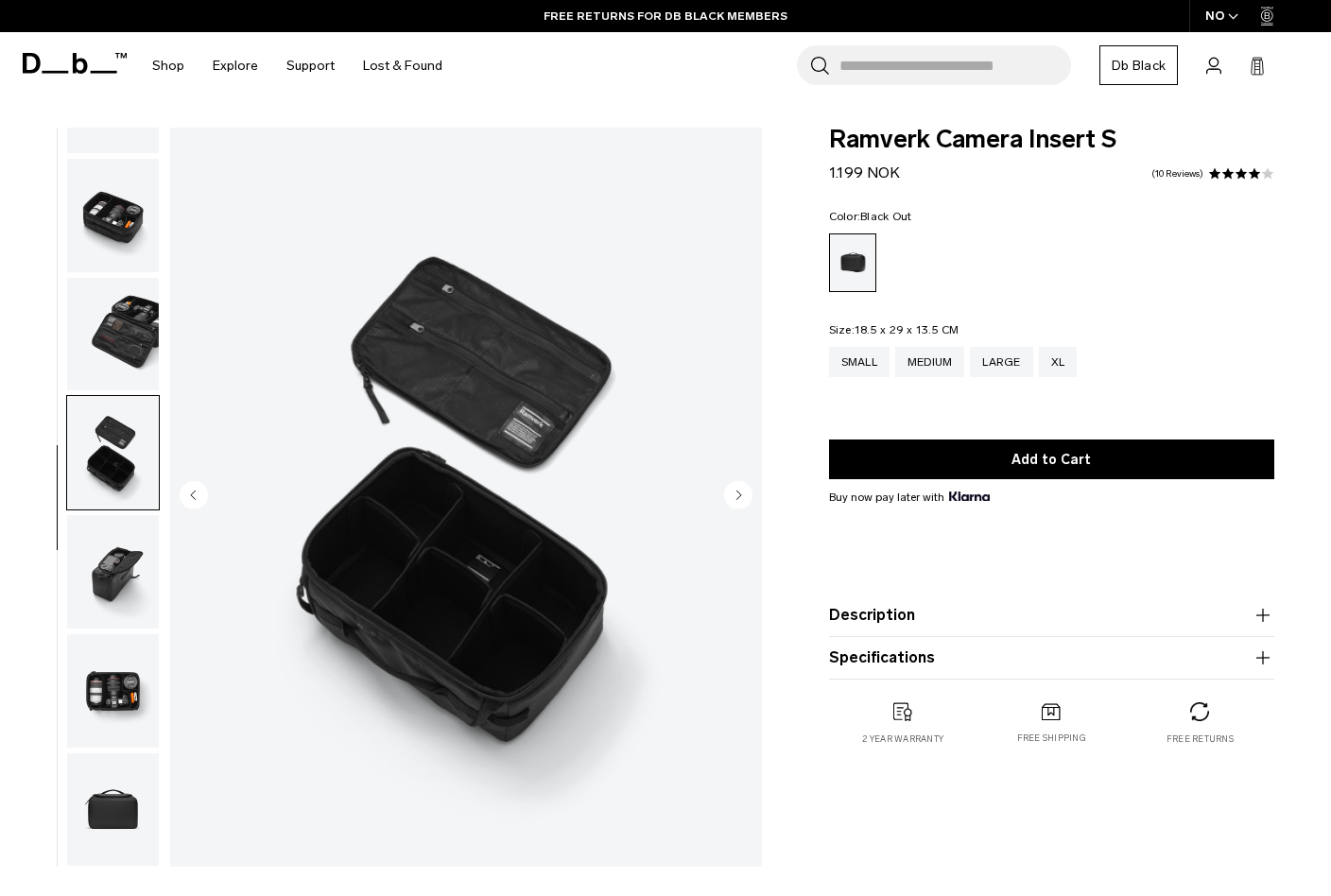
click at [112, 327] on img "button" at bounding box center [113, 335] width 92 height 114
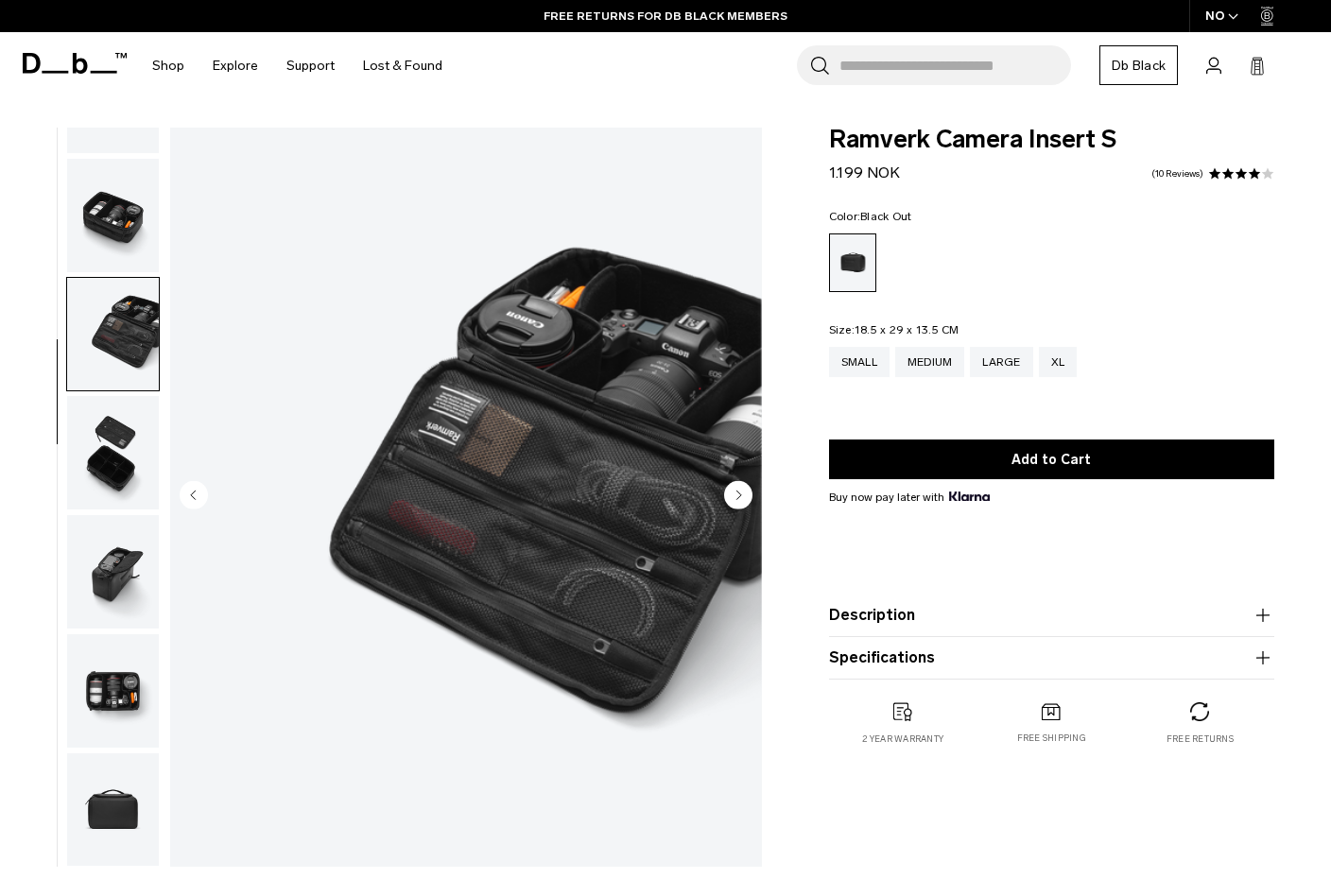
click at [120, 567] on img "button" at bounding box center [113, 572] width 92 height 114
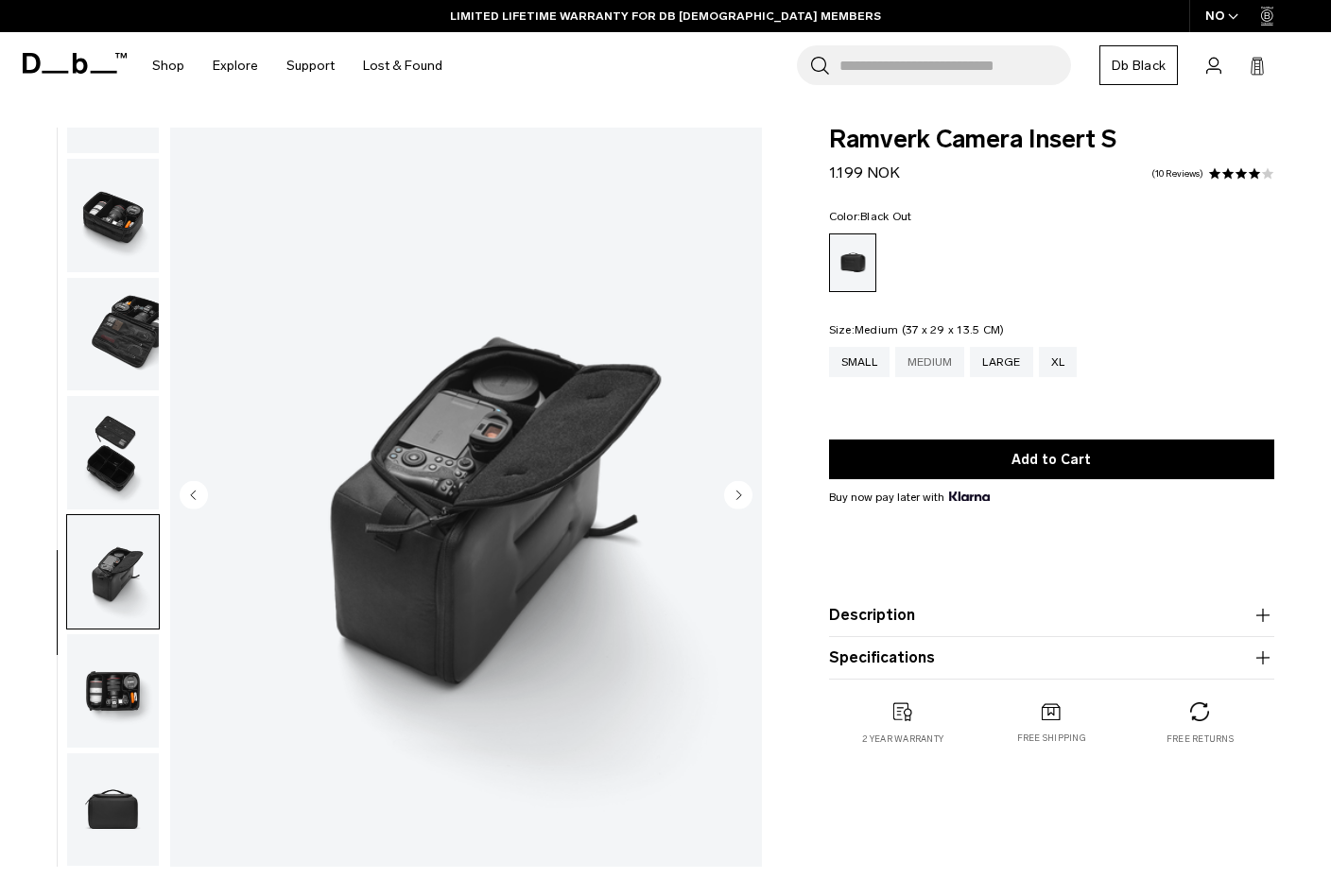
click at [941, 362] on div "Medium" at bounding box center [930, 362] width 70 height 30
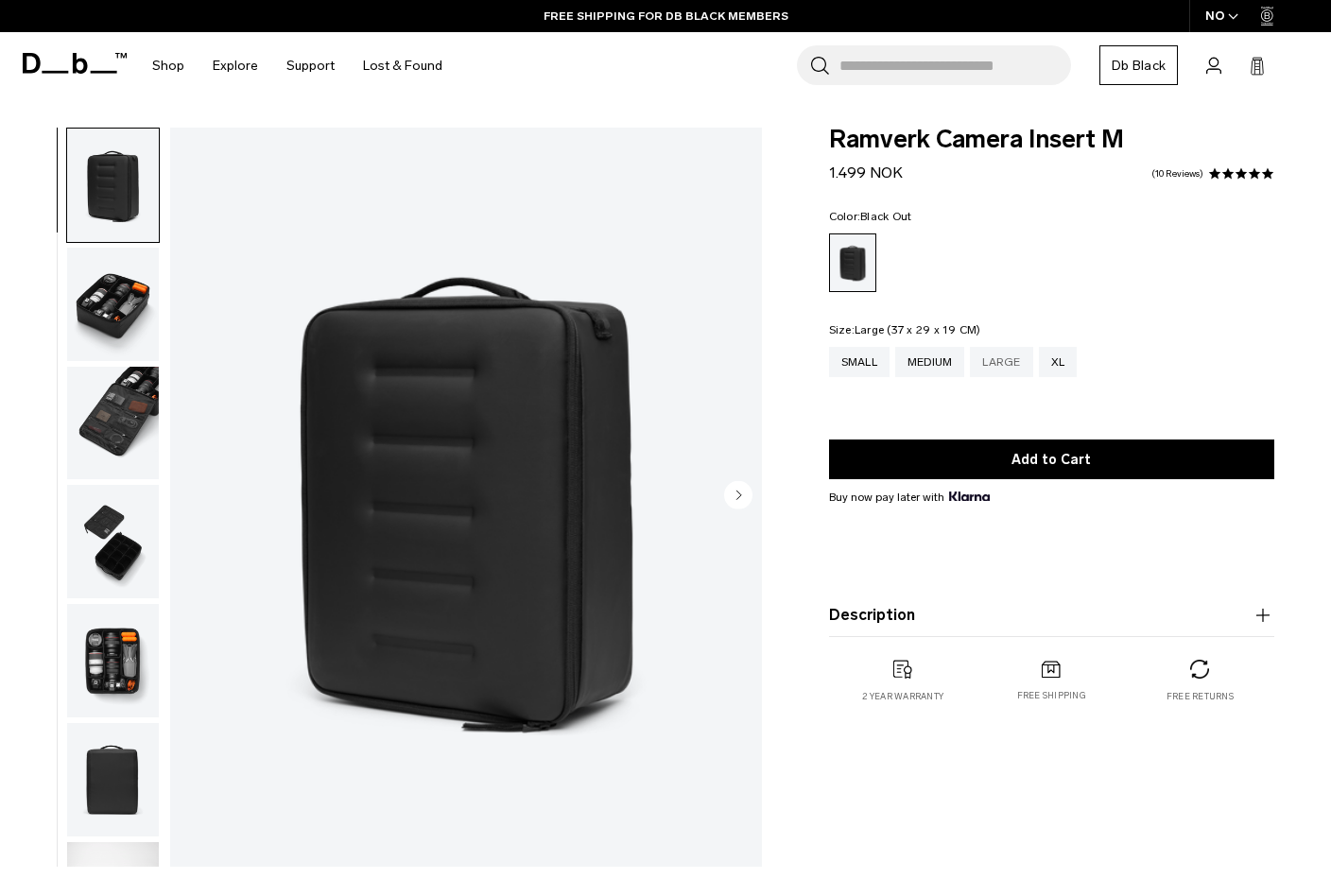
click at [1002, 366] on div "Large" at bounding box center [1001, 362] width 63 height 30
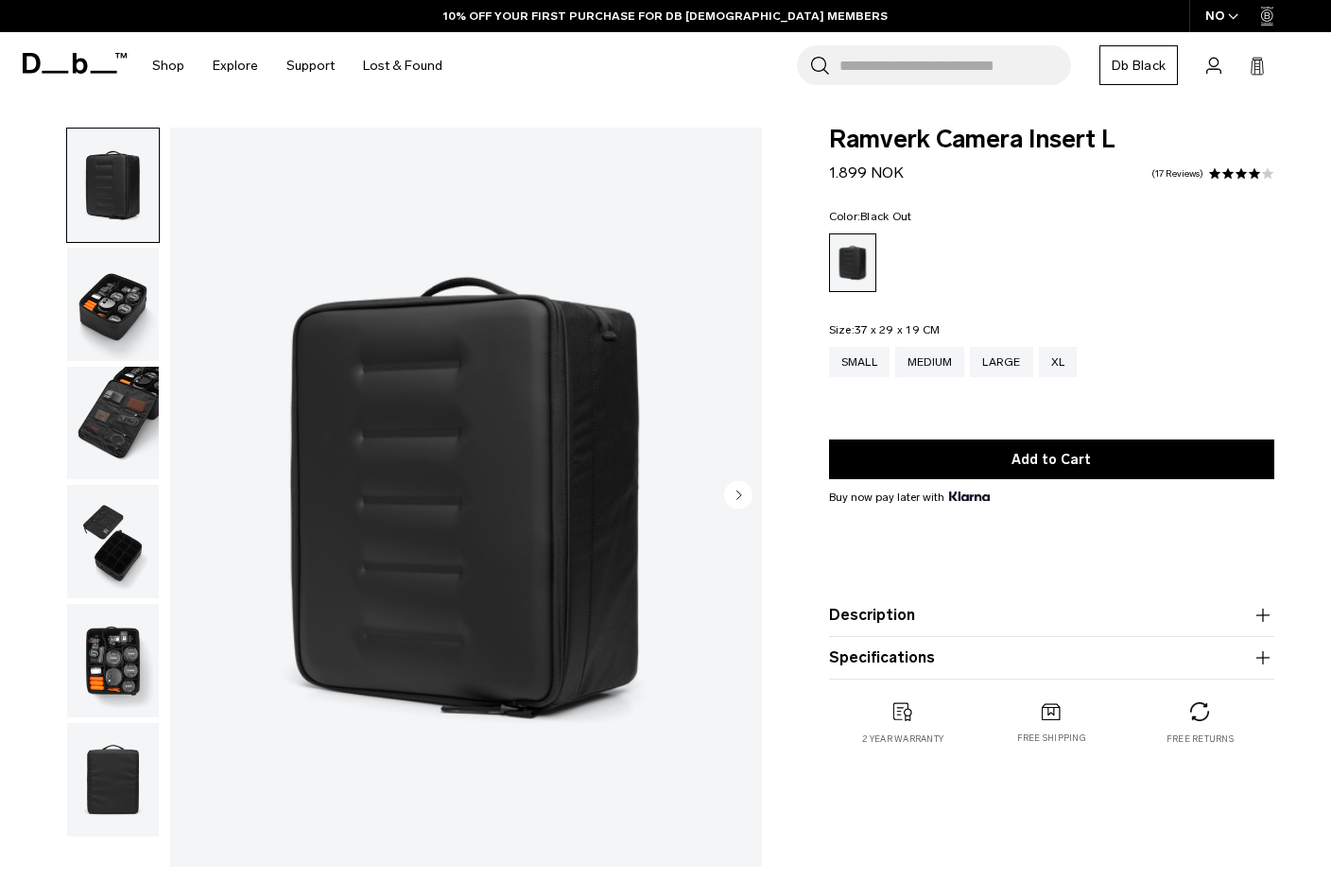
click at [123, 408] on img "button" at bounding box center [113, 424] width 92 height 114
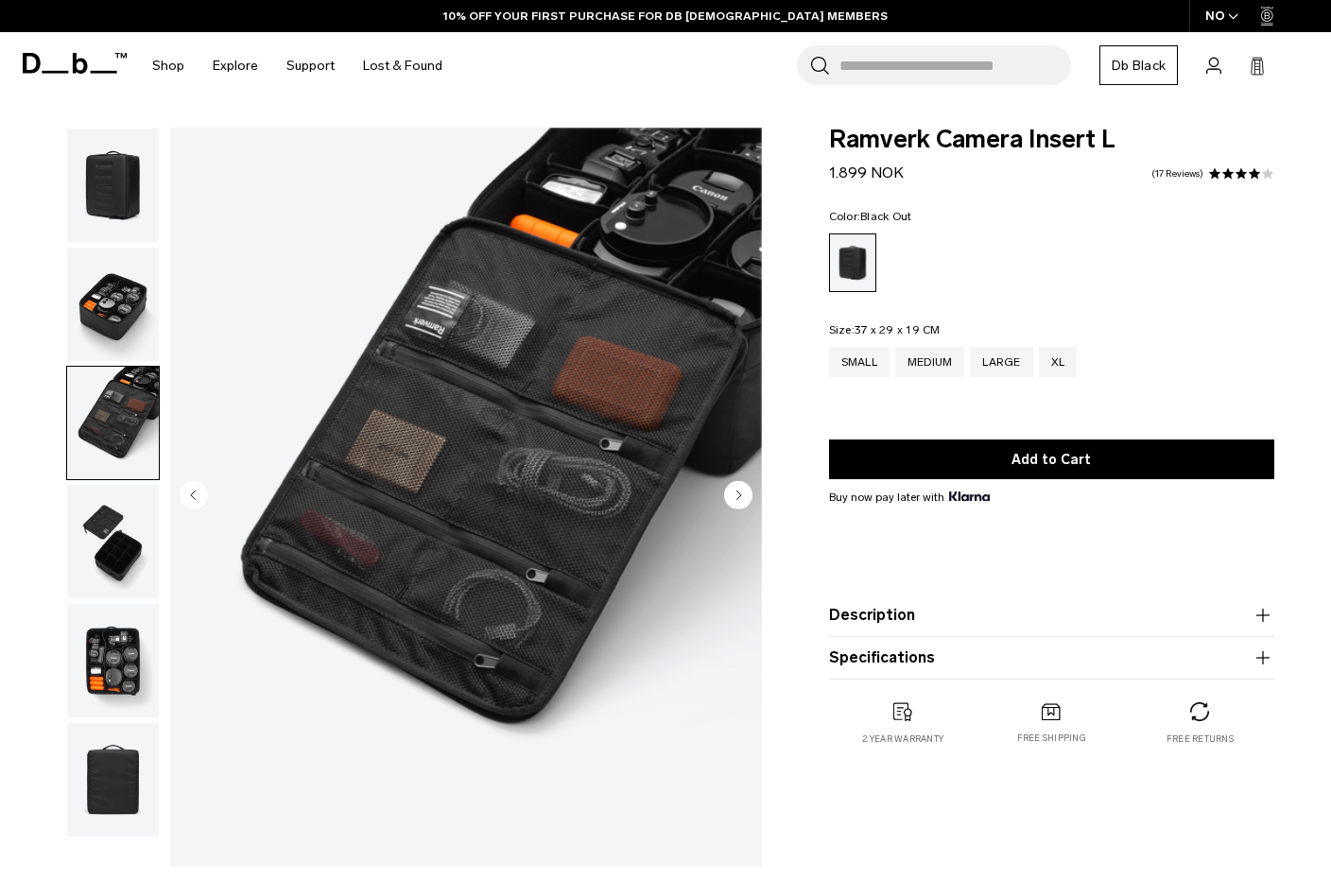
click at [122, 299] on img "button" at bounding box center [113, 304] width 92 height 114
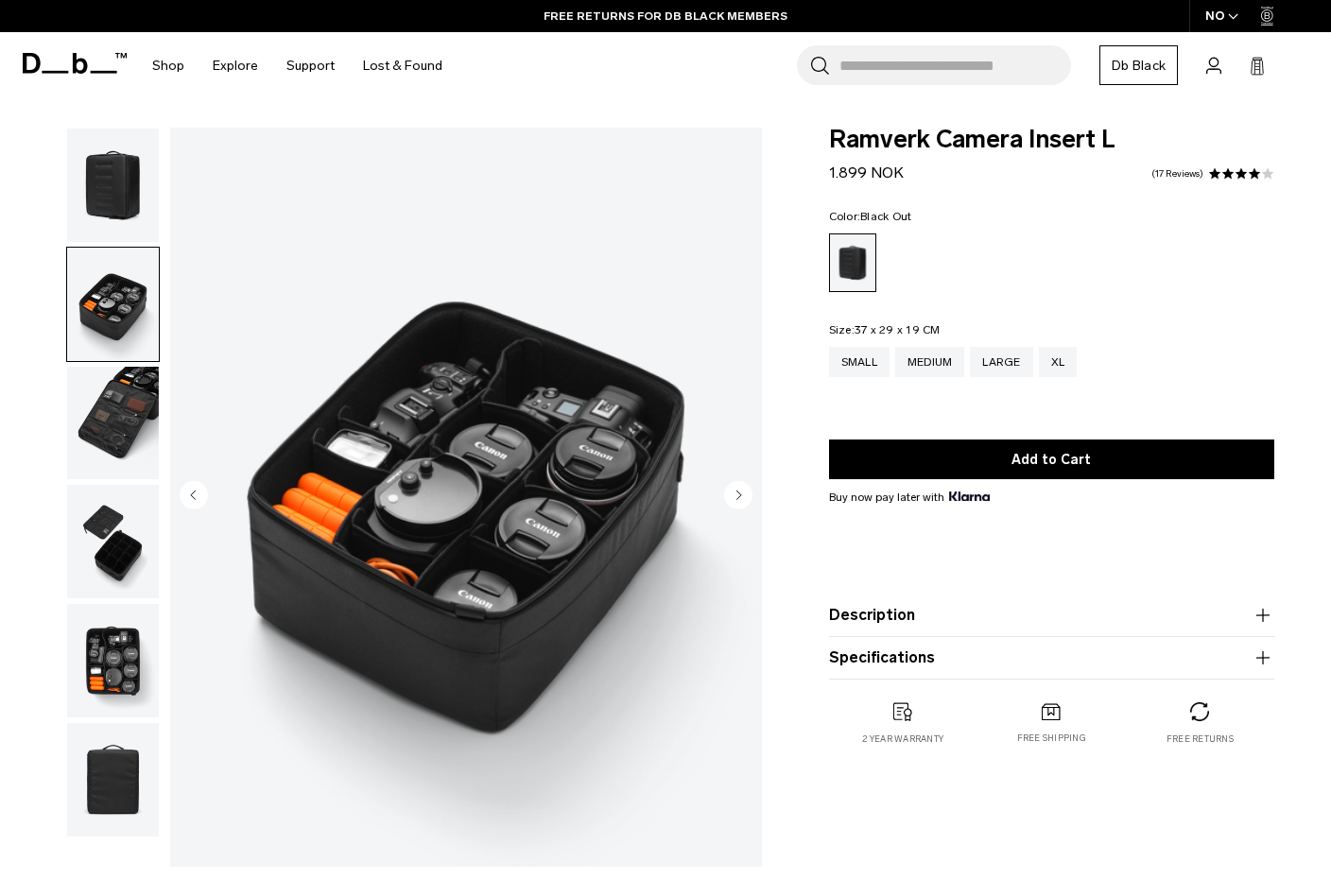
click at [75, 69] on icon at bounding box center [80, 63] width 15 height 21
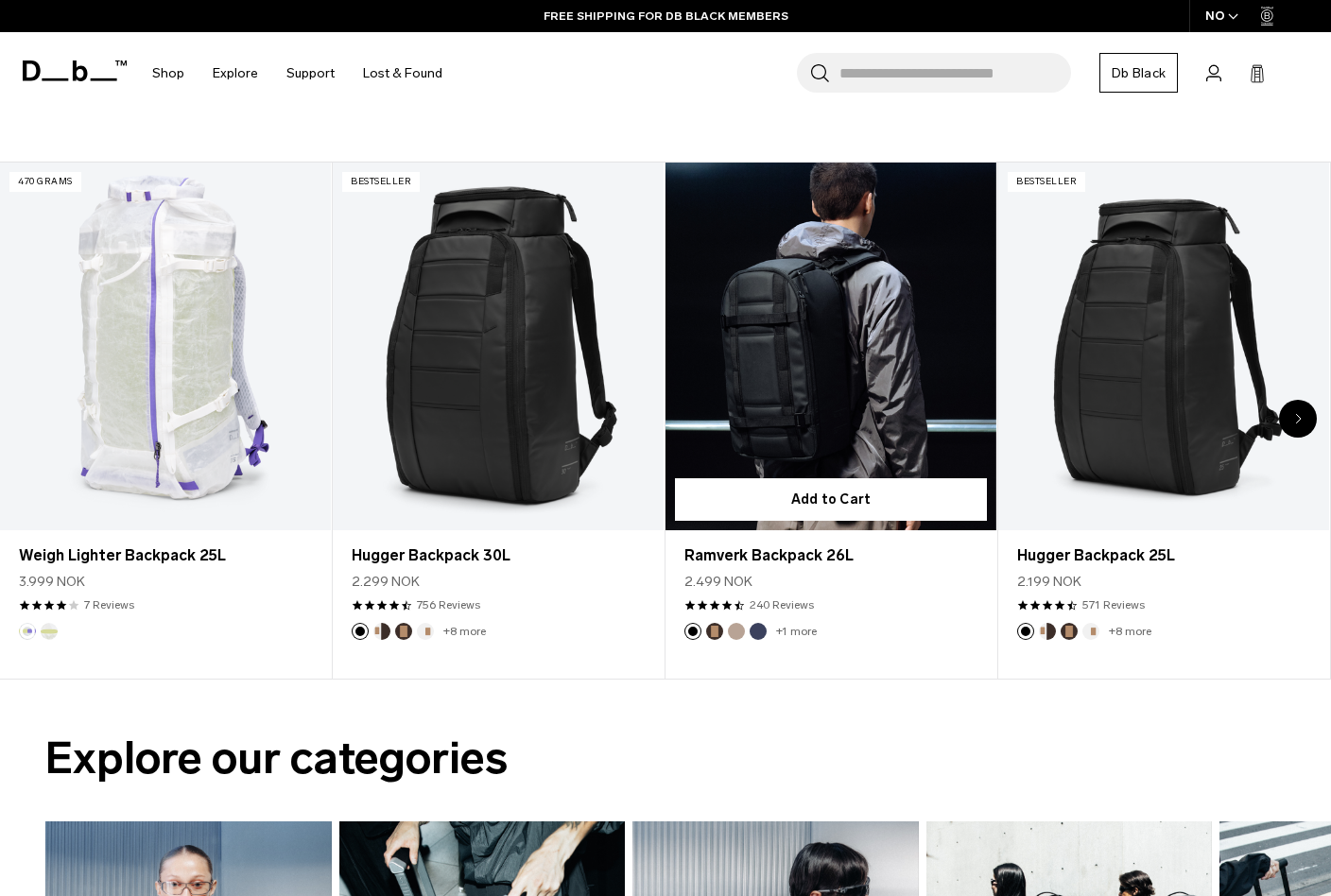
scroll to position [1162, 0]
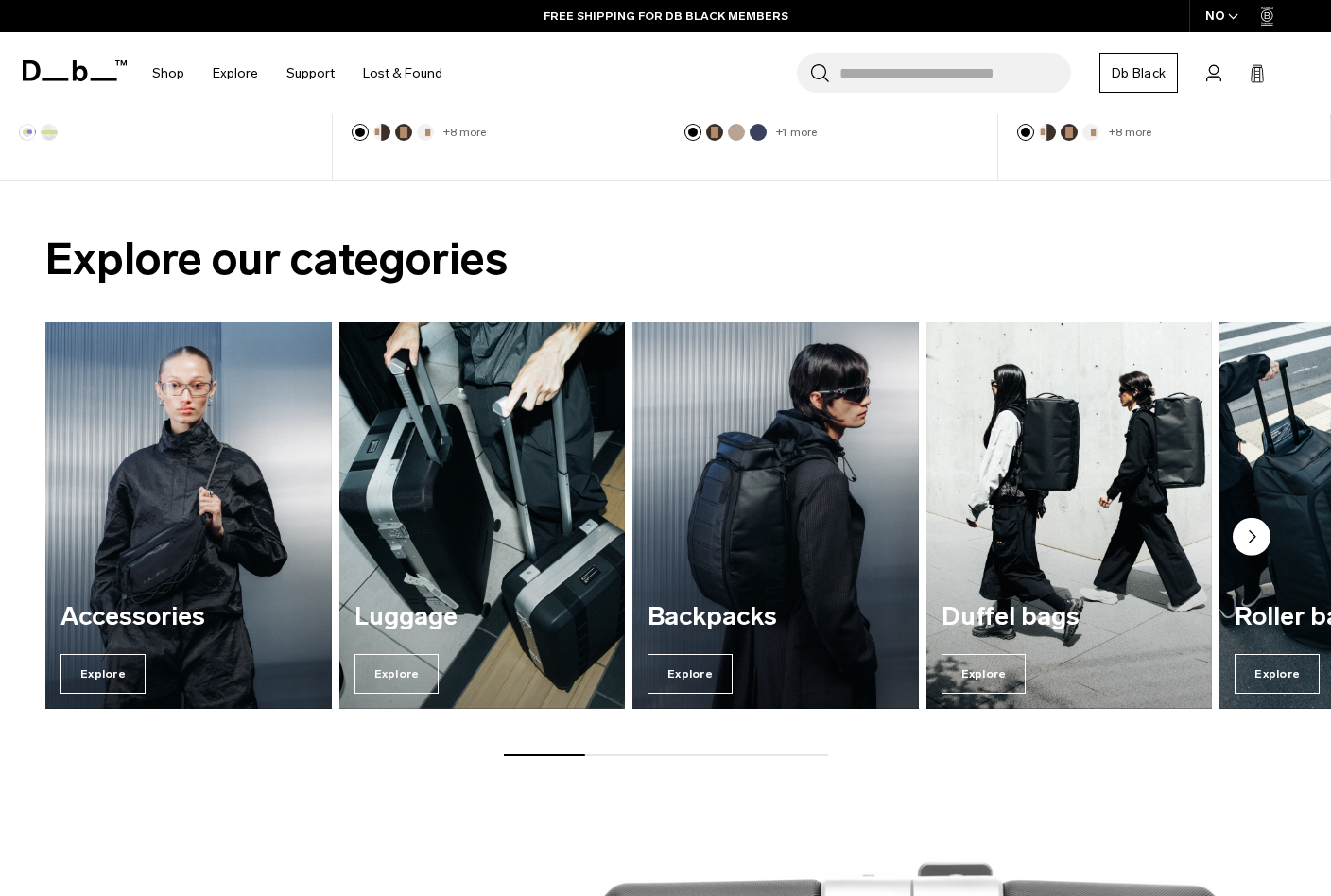
click at [1239, 537] on circle "Next slide" at bounding box center [1252, 537] width 38 height 38
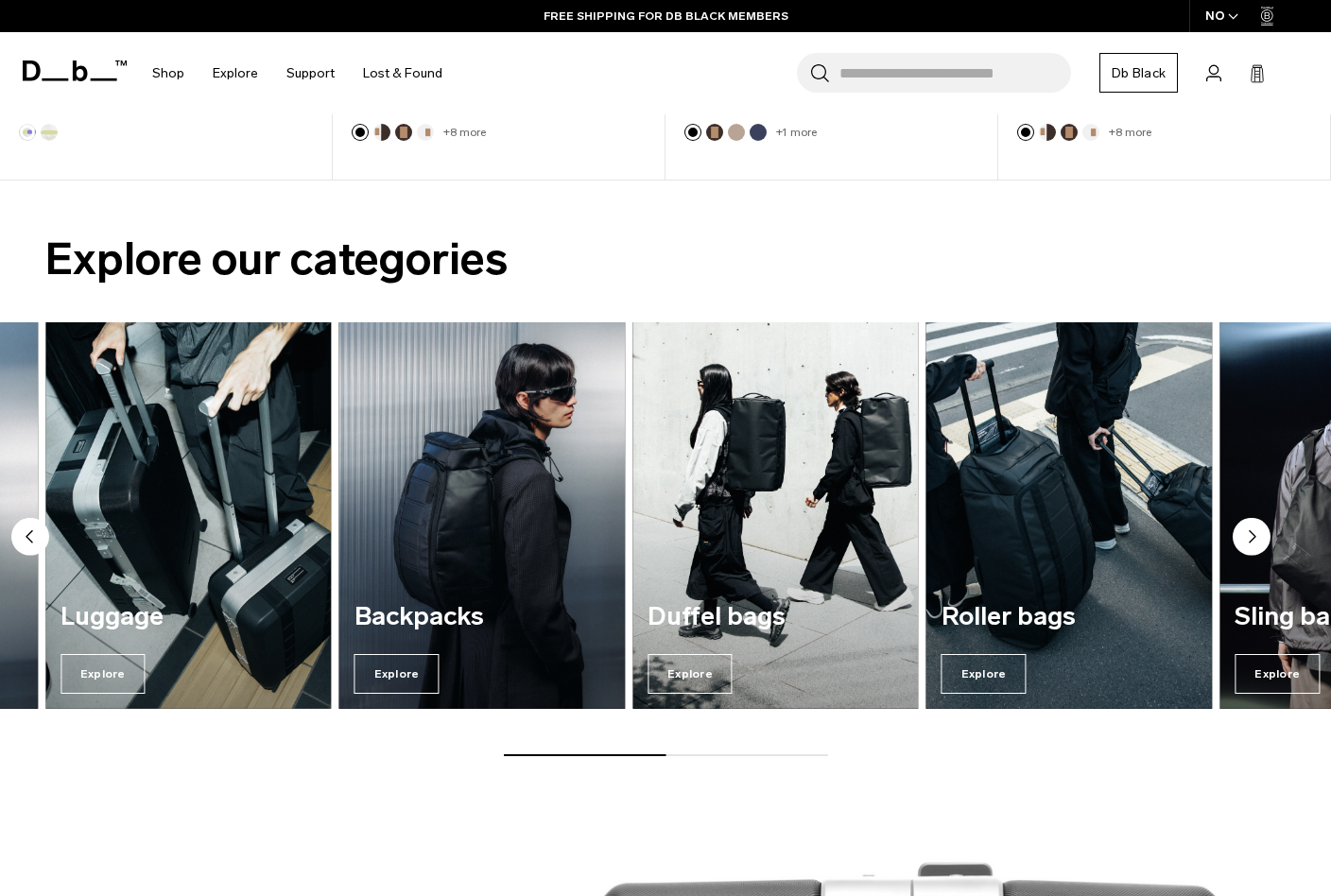
click at [1239, 537] on circle "Next slide" at bounding box center [1252, 537] width 38 height 38
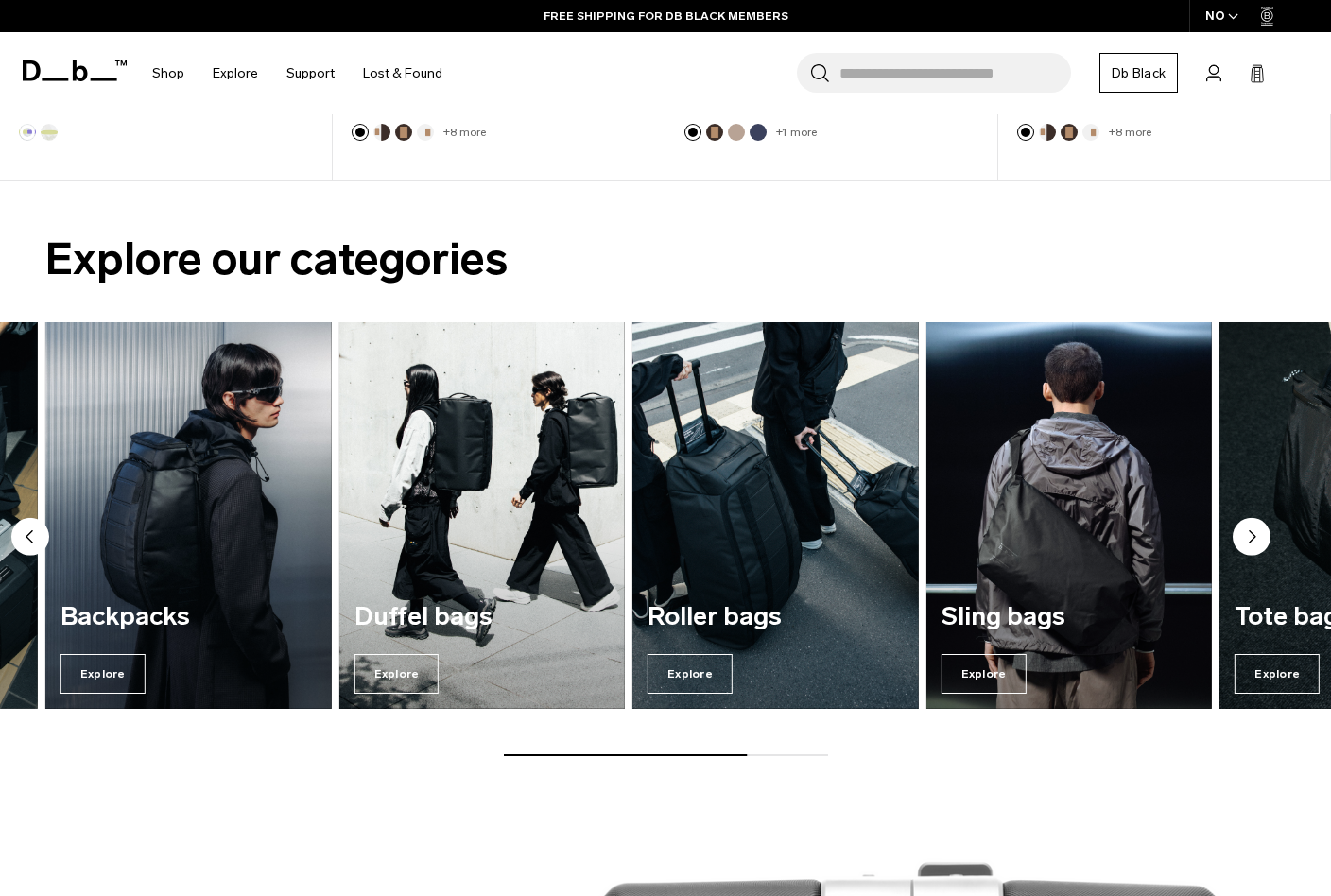
click at [1239, 537] on circle "Next slide" at bounding box center [1252, 537] width 38 height 38
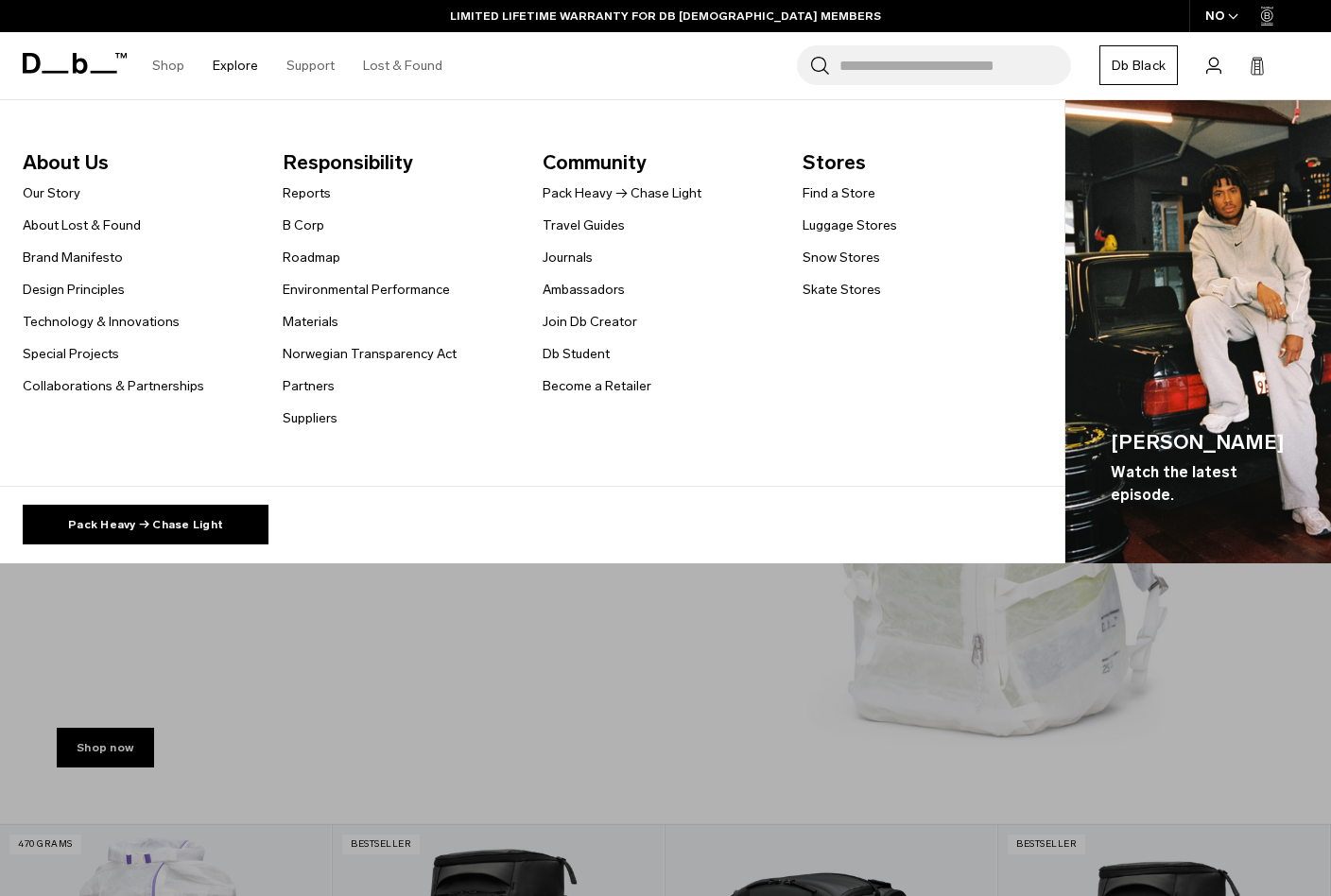
scroll to position [0, 0]
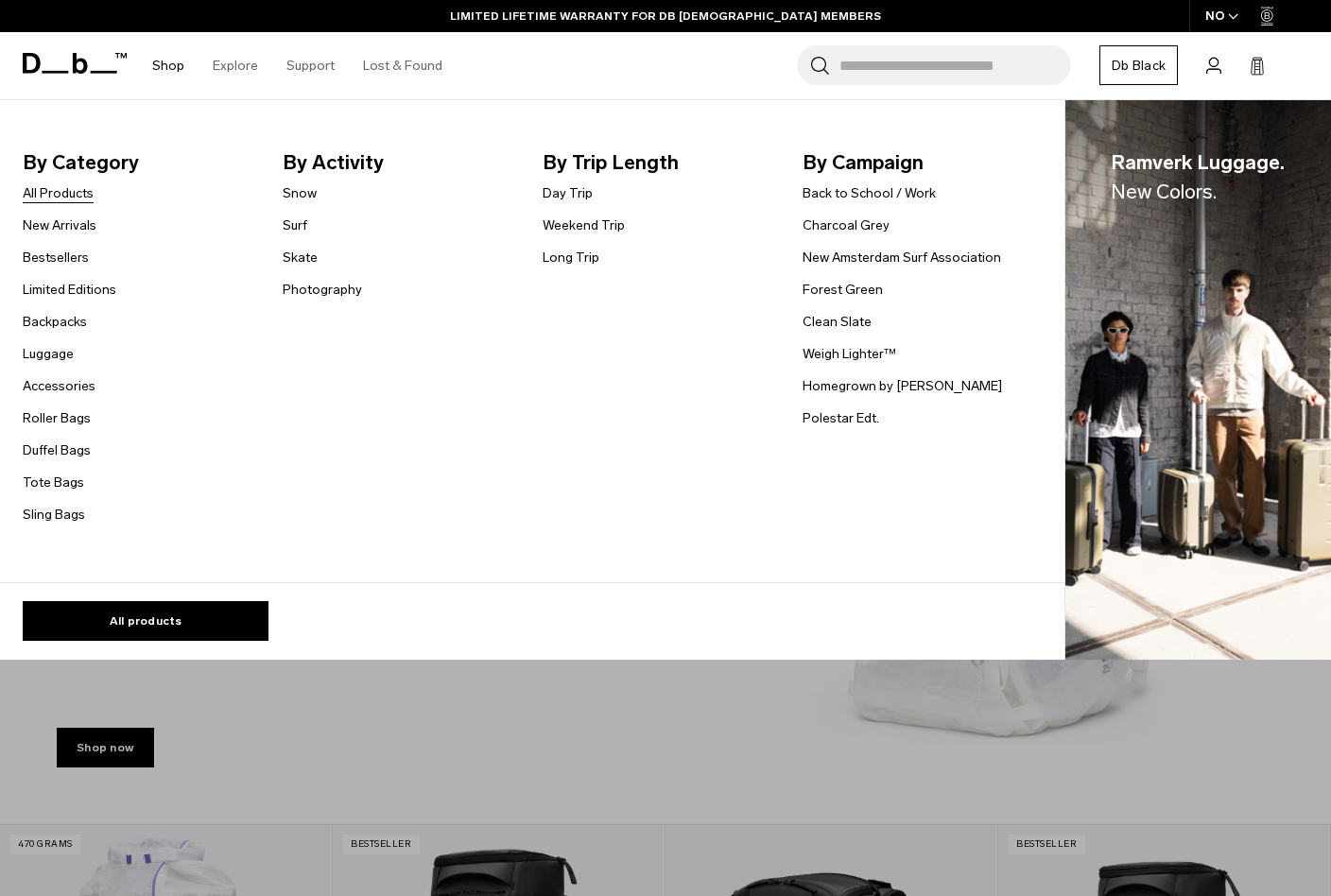
click at [60, 191] on link "All Products" at bounding box center [58, 194] width 71 height 20
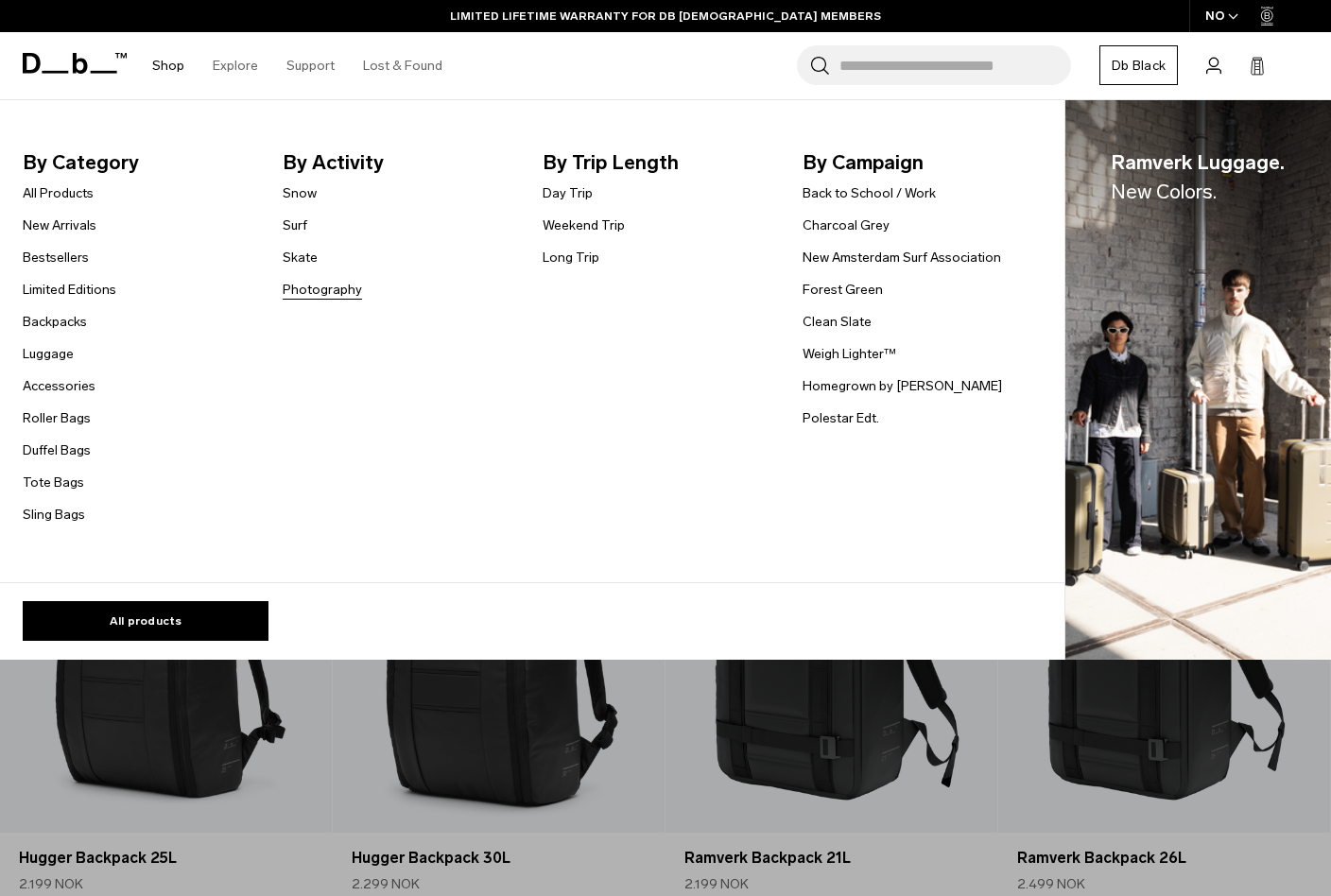
click at [329, 292] on link "Photography" at bounding box center [322, 289] width 80 height 20
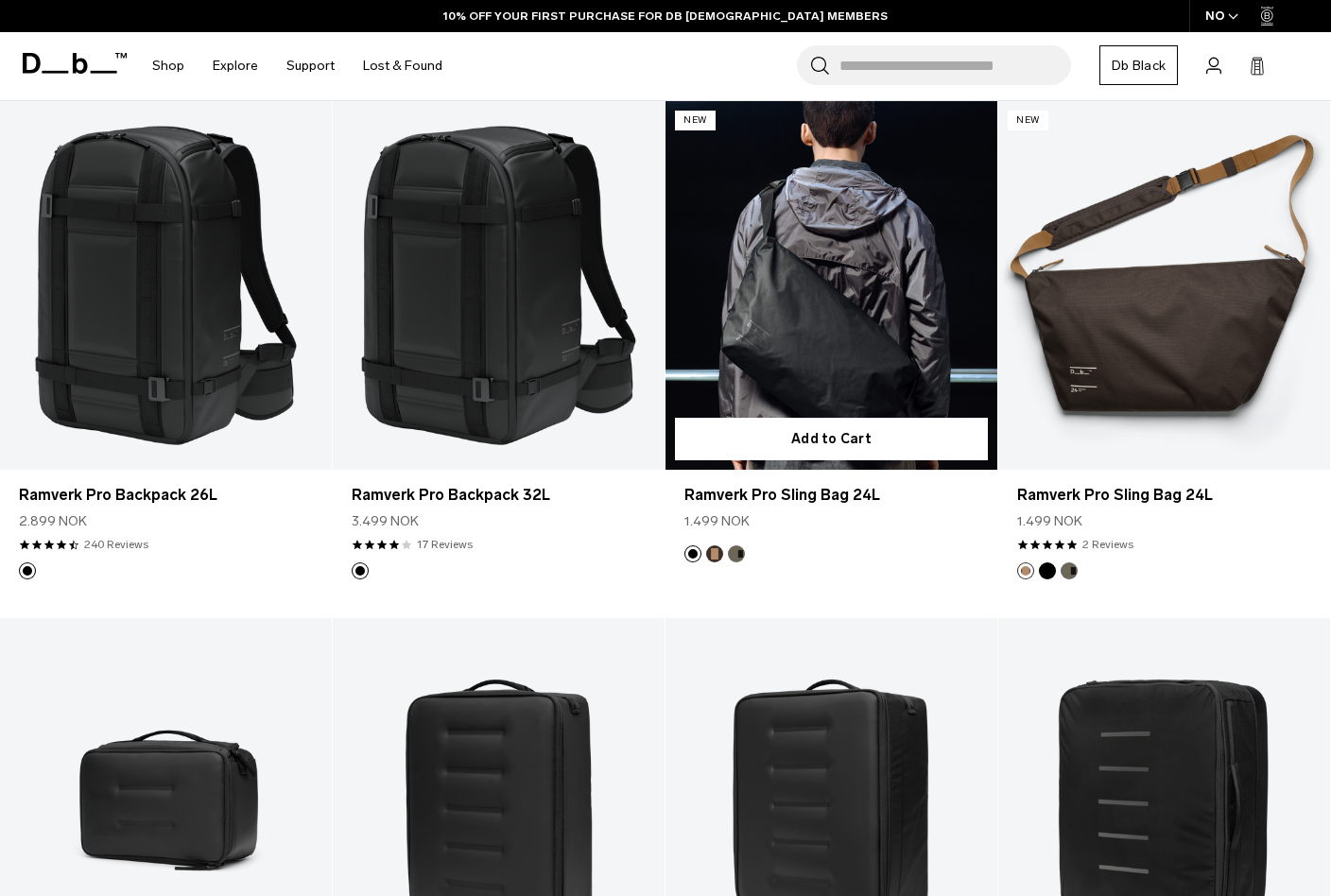
scroll to position [363, 0]
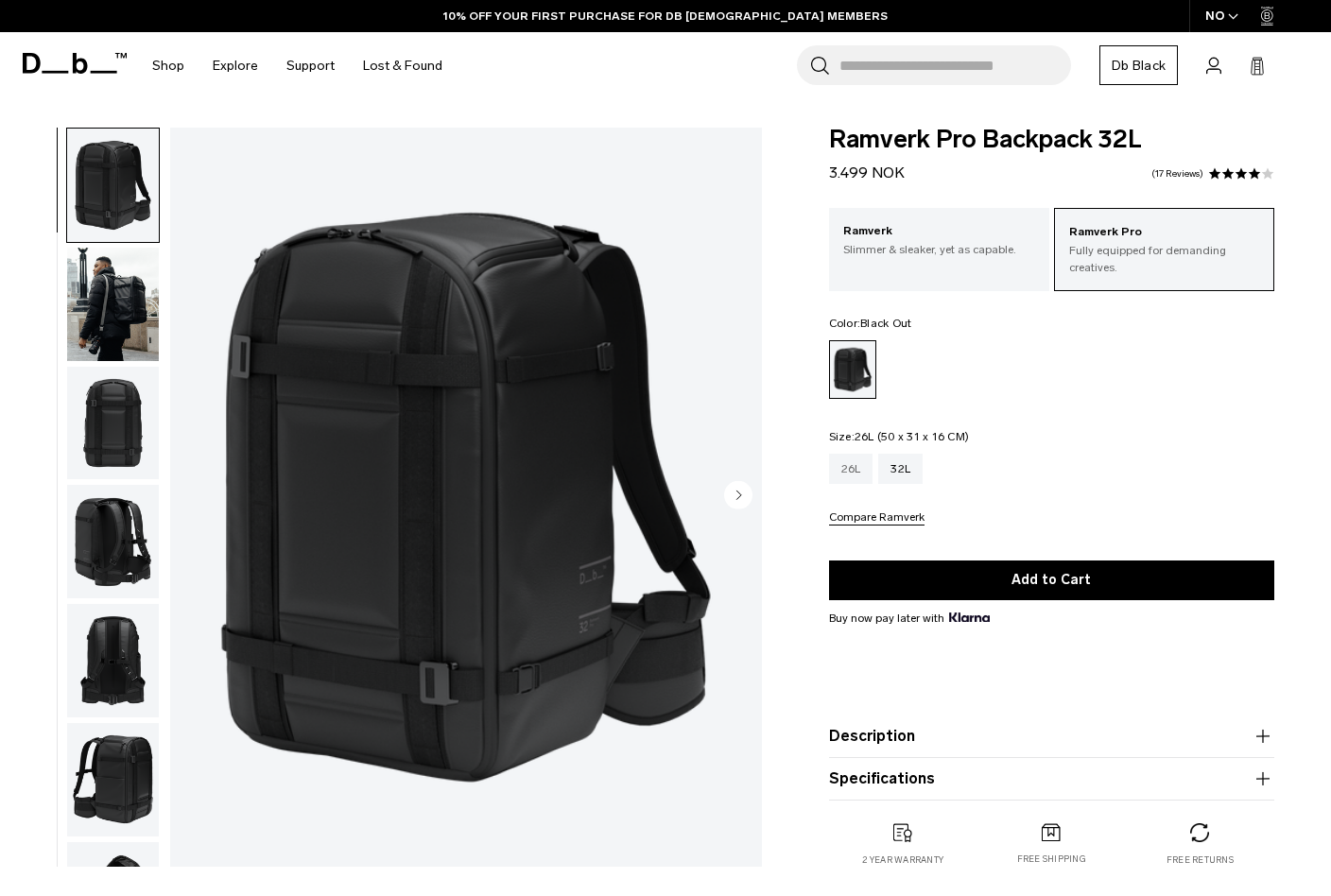
click at [850, 472] on div "26L" at bounding box center [851, 469] width 45 height 30
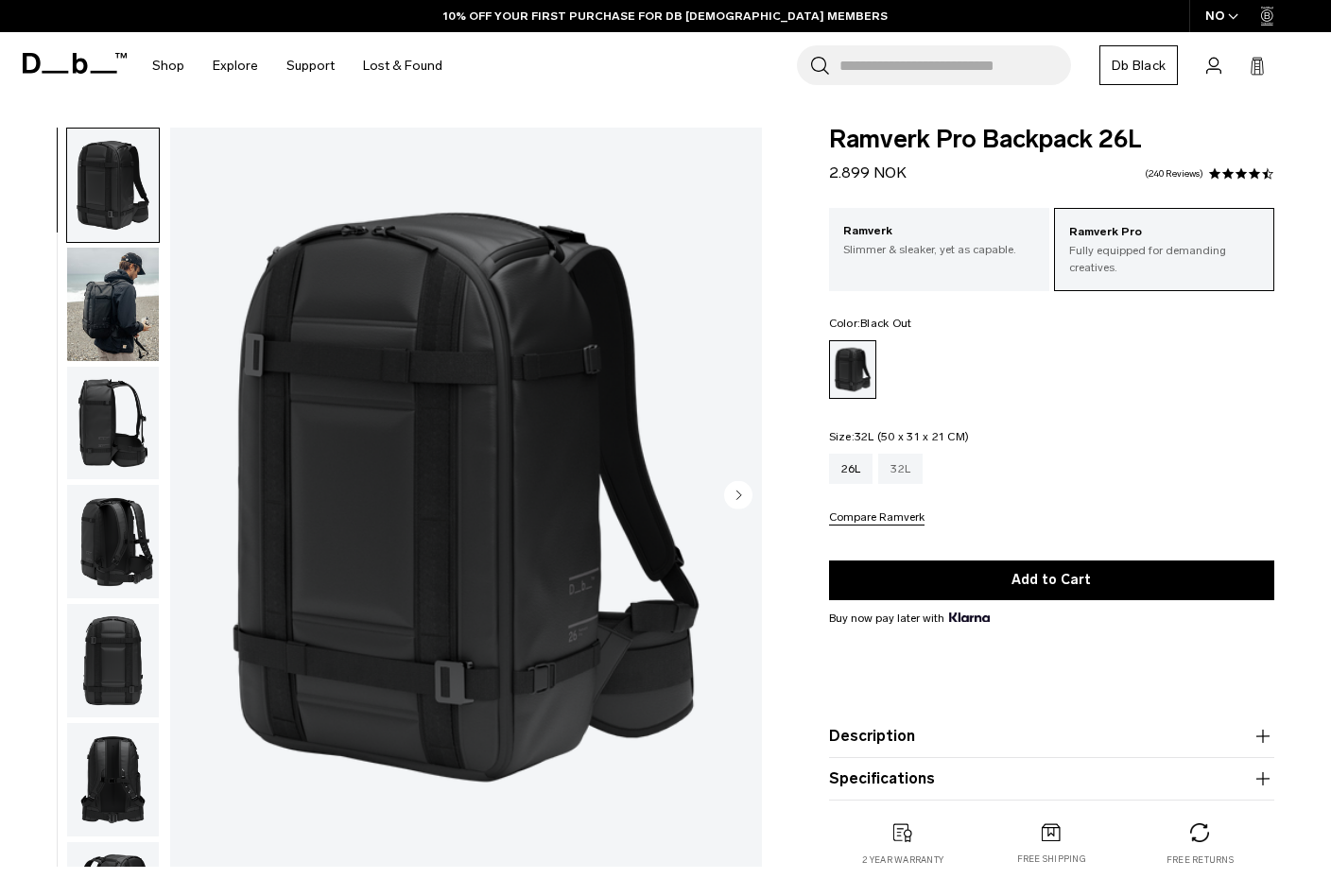
click at [905, 463] on div "32L" at bounding box center [900, 469] width 45 height 30
click at [903, 470] on div "32L" at bounding box center [900, 469] width 45 height 30
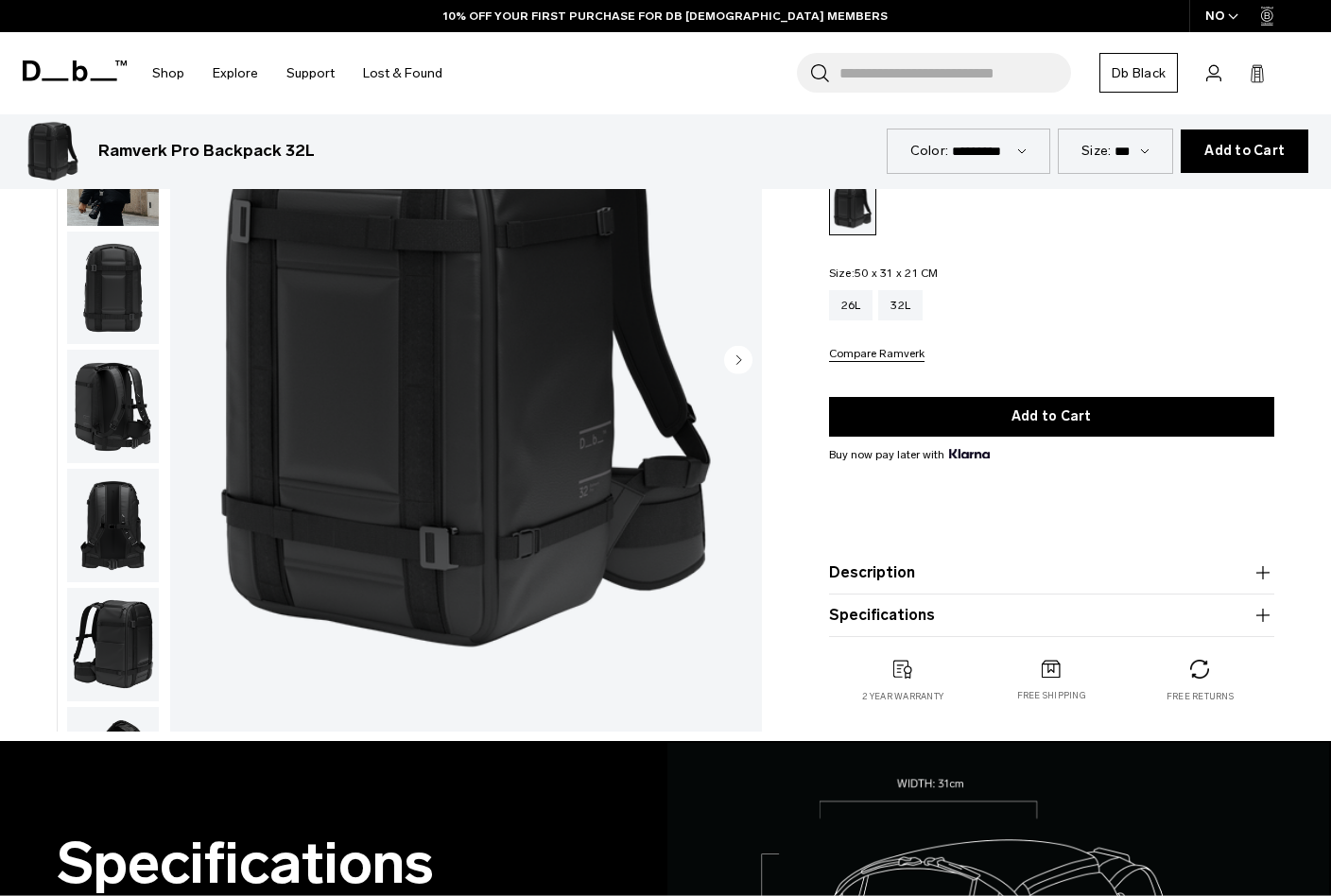
scroll to position [706, 0]
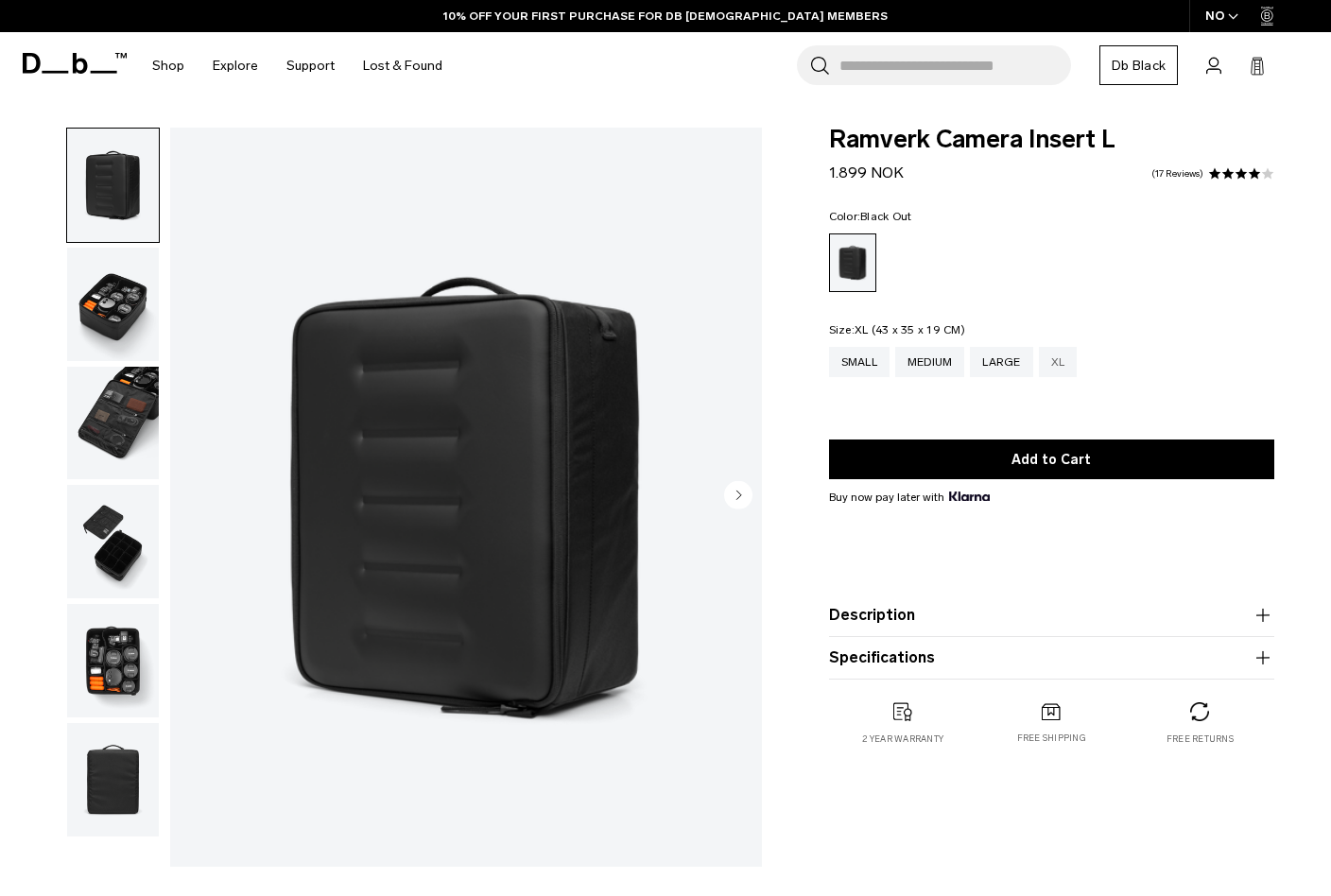
click at [1064, 369] on div "XL" at bounding box center [1058, 362] width 39 height 30
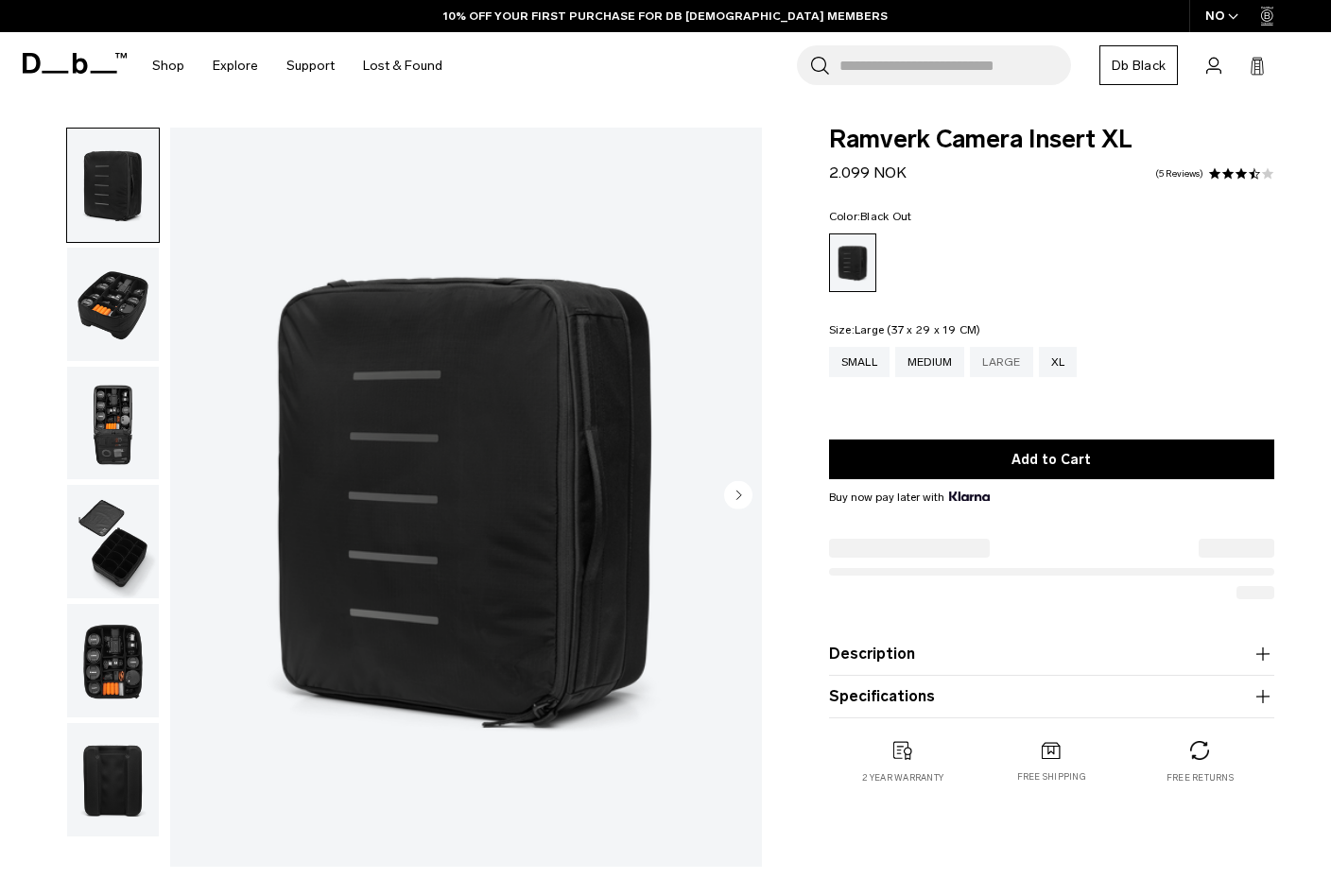
drag, startPoint x: 0, startPoint y: 0, endPoint x: 1017, endPoint y: 369, distance: 1081.9
click at [1017, 369] on div "Large" at bounding box center [1001, 362] width 63 height 30
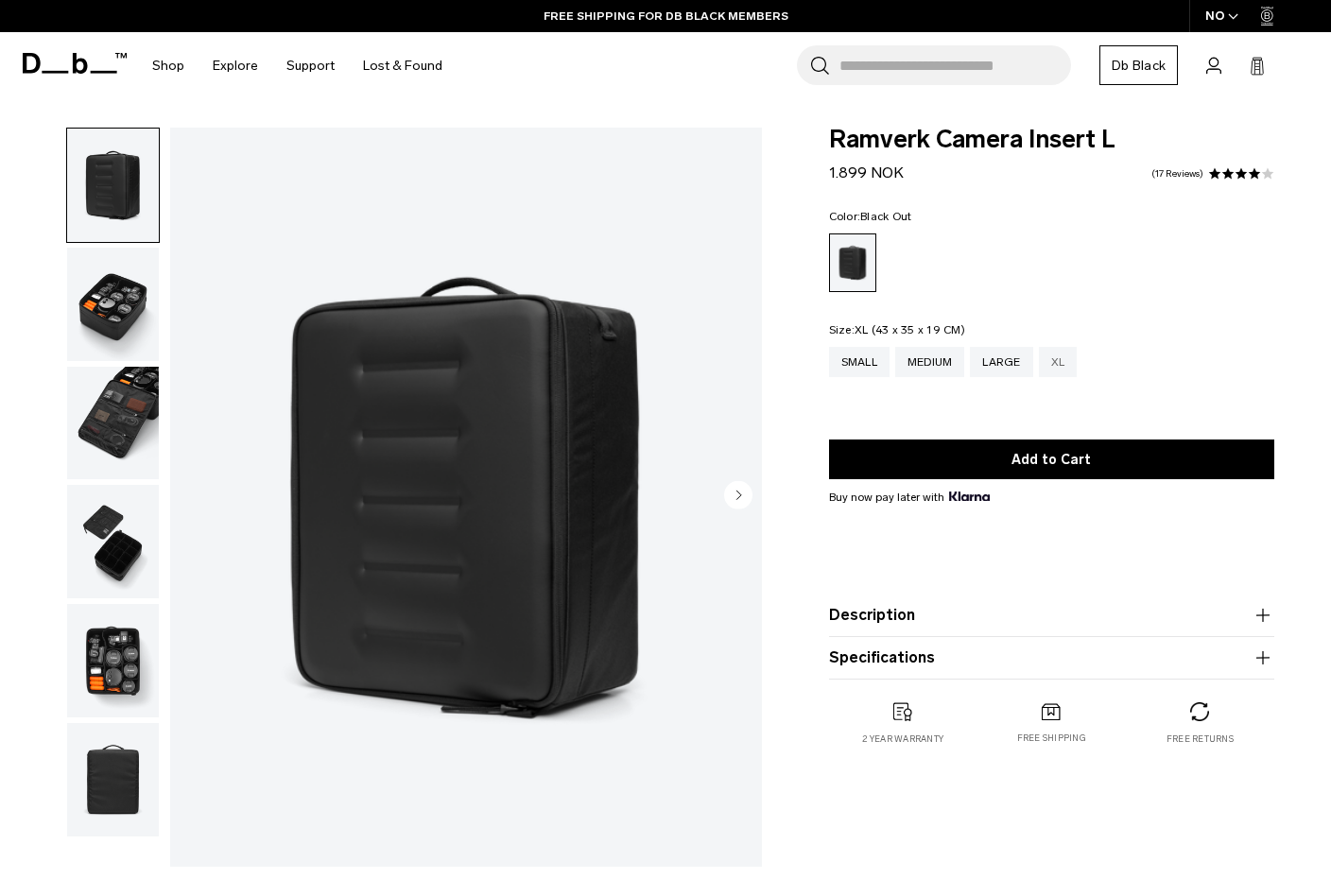
click at [1048, 365] on div "XL" at bounding box center [1058, 362] width 39 height 30
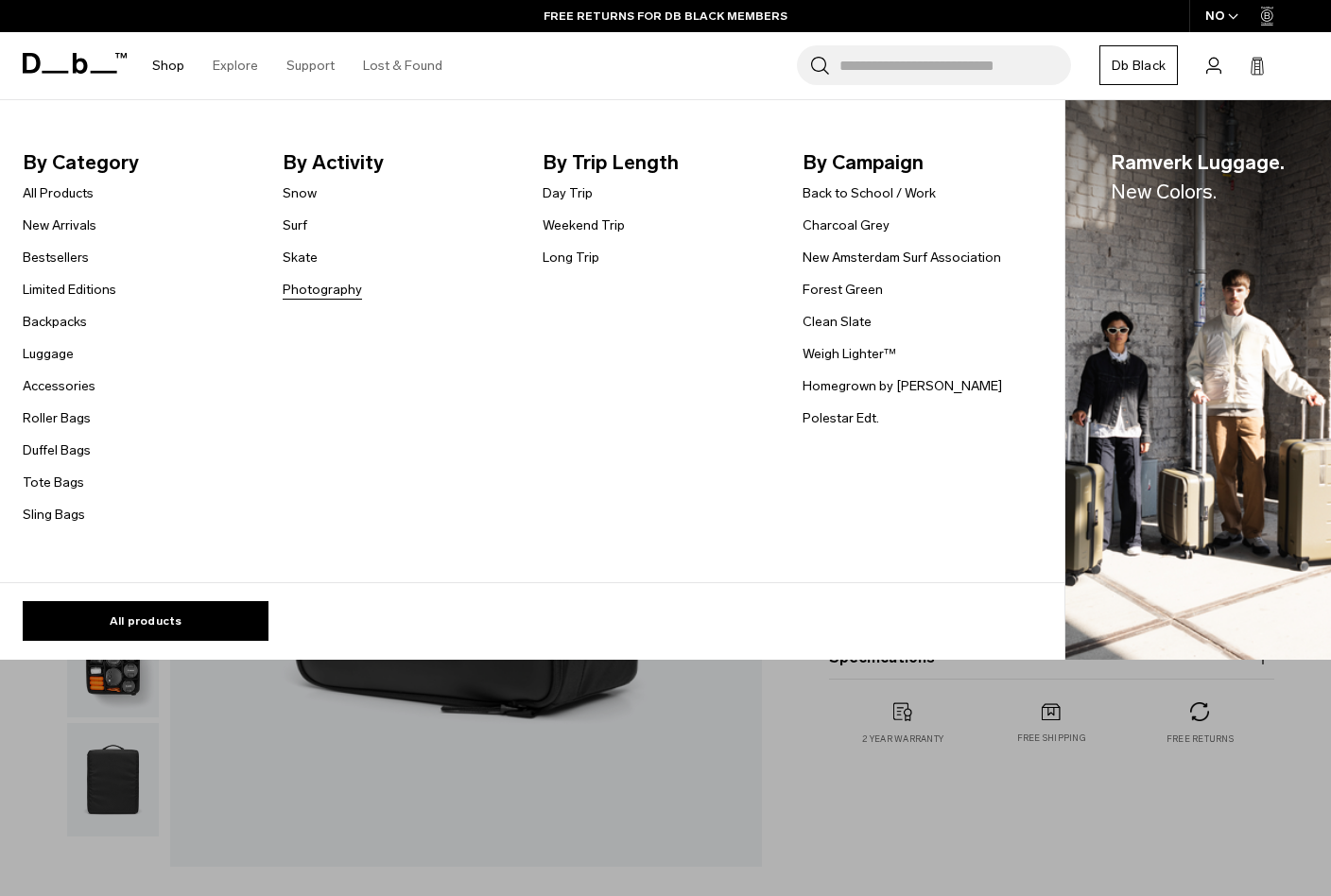
click at [307, 292] on link "Photography" at bounding box center [322, 289] width 80 height 20
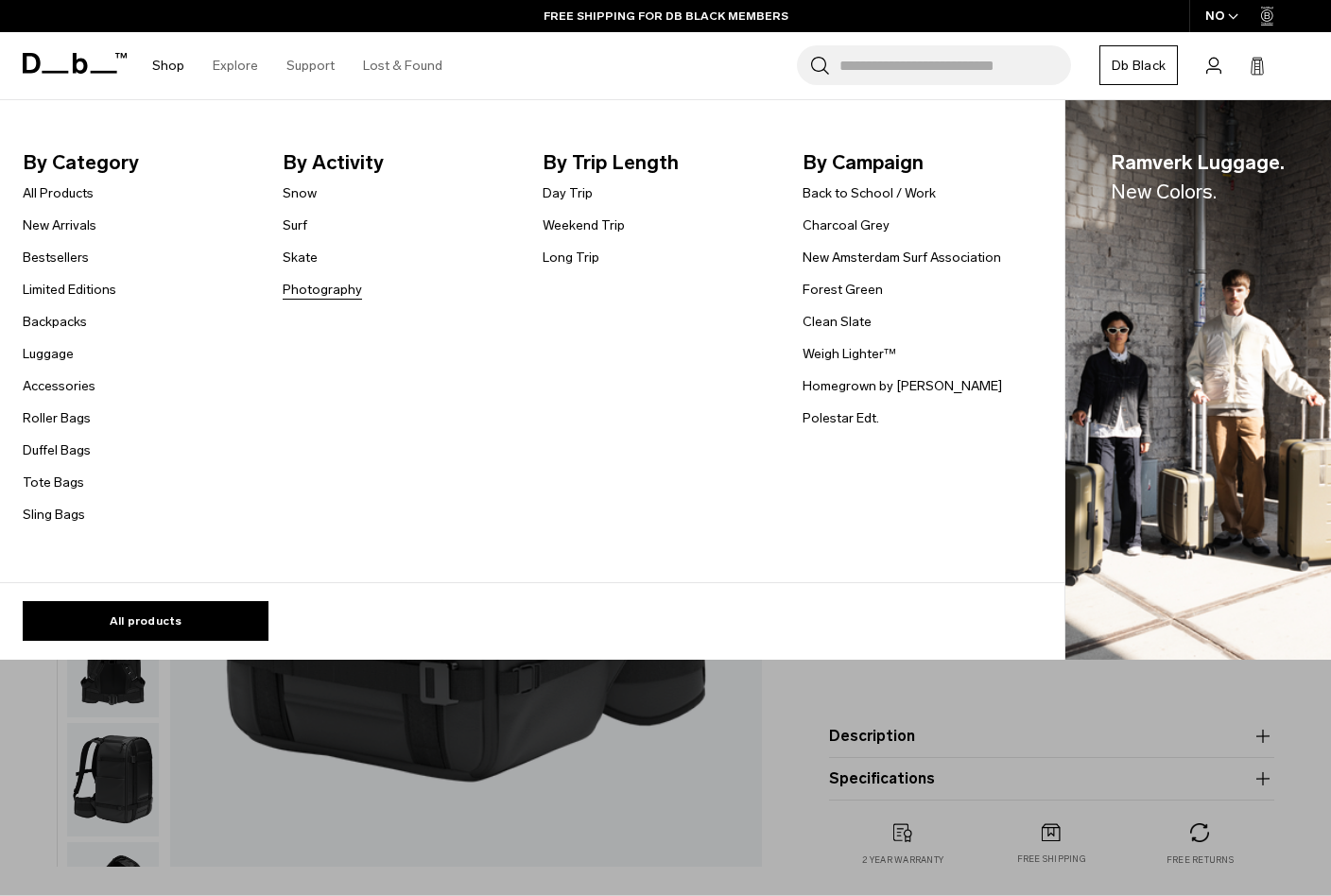
click at [309, 285] on link "Photography" at bounding box center [322, 289] width 80 height 20
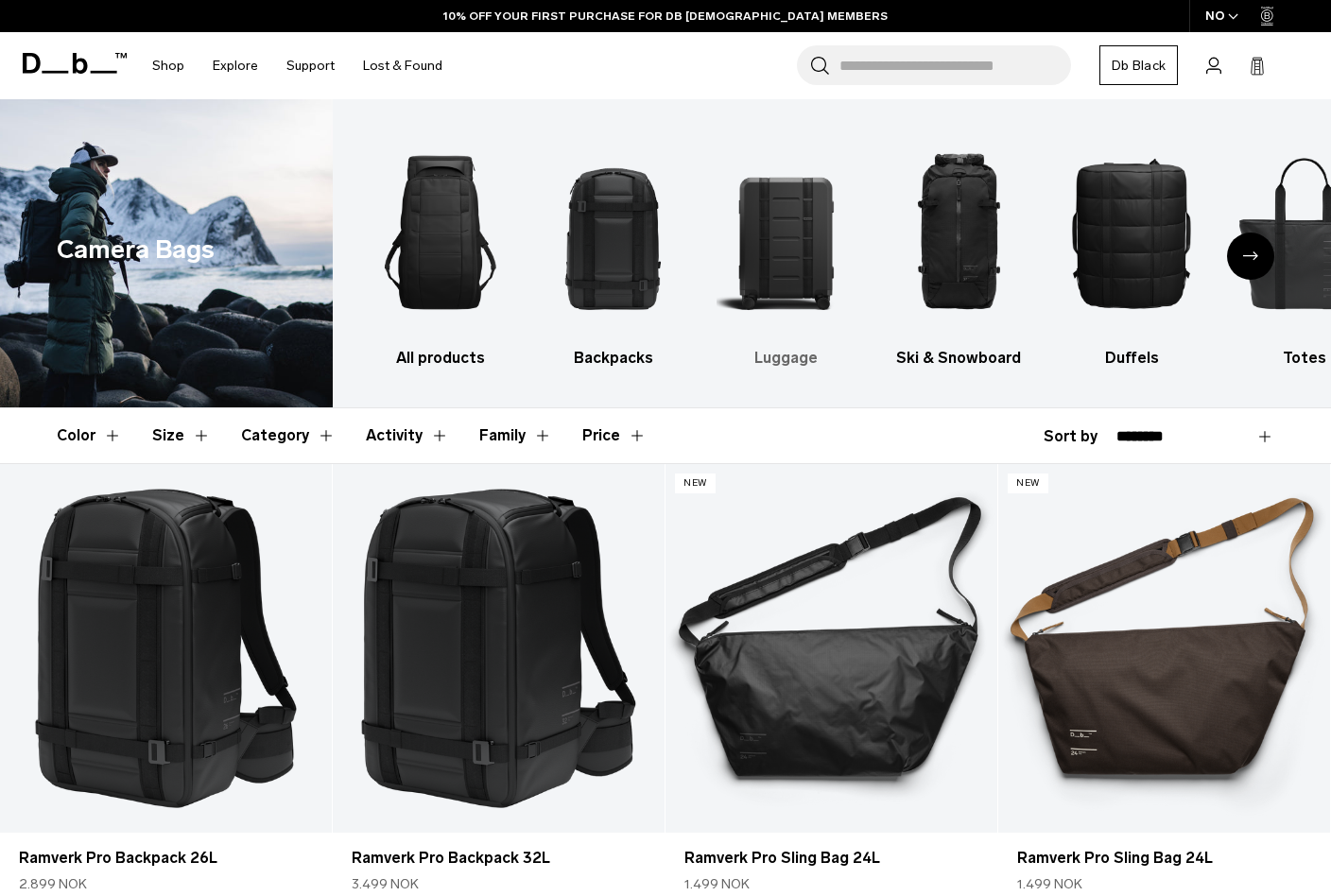
click at [787, 214] on img "3 / 10" at bounding box center [786, 232] width 140 height 210
